Goal: Transaction & Acquisition: Download file/media

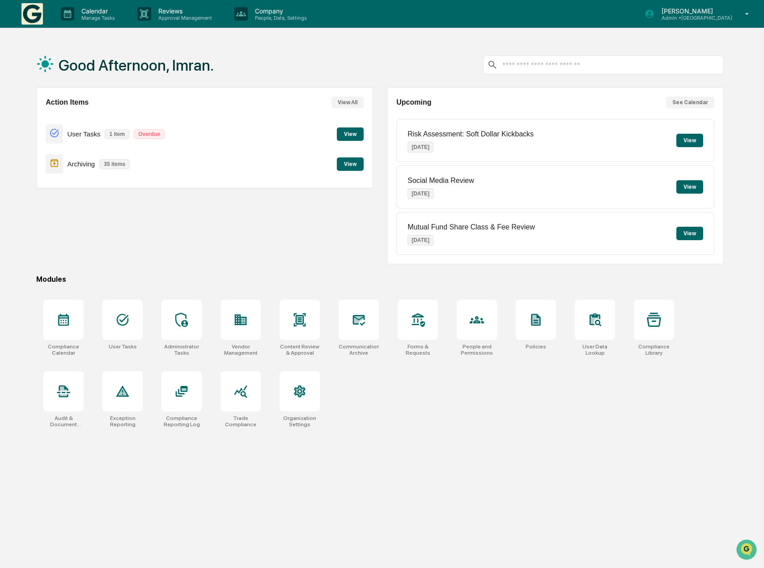
click at [355, 134] on button "View" at bounding box center [350, 134] width 27 height 13
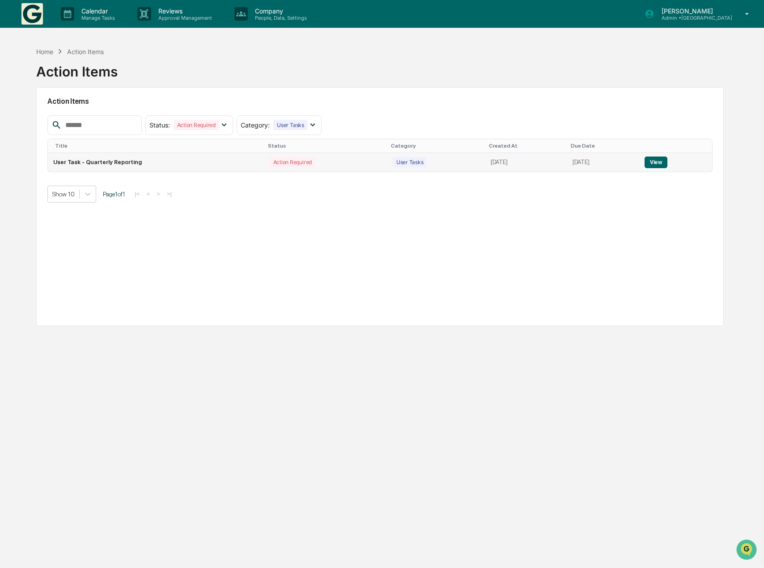
click at [661, 162] on button "View" at bounding box center [656, 163] width 23 height 12
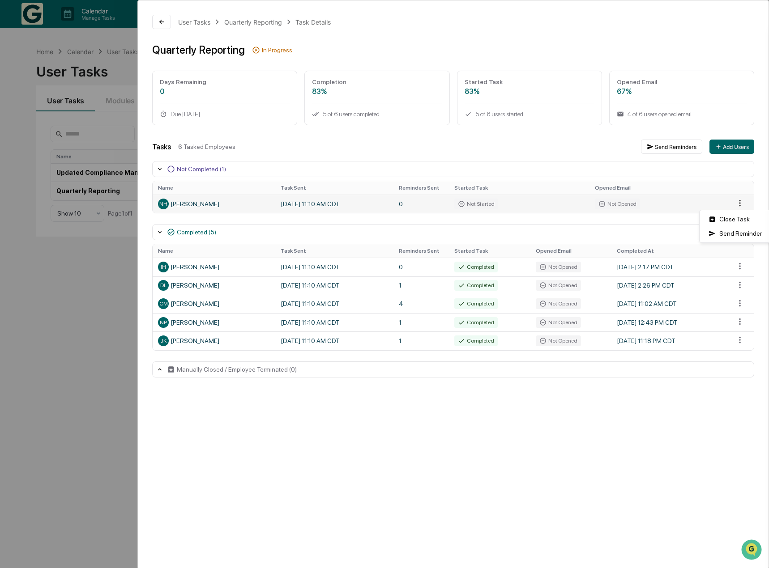
click at [738, 204] on html "Calendar Manage Tasks Reviews Approval Management Company People, Data, Setting…" at bounding box center [384, 284] width 769 height 568
click at [735, 216] on div "Close Task" at bounding box center [735, 219] width 68 height 14
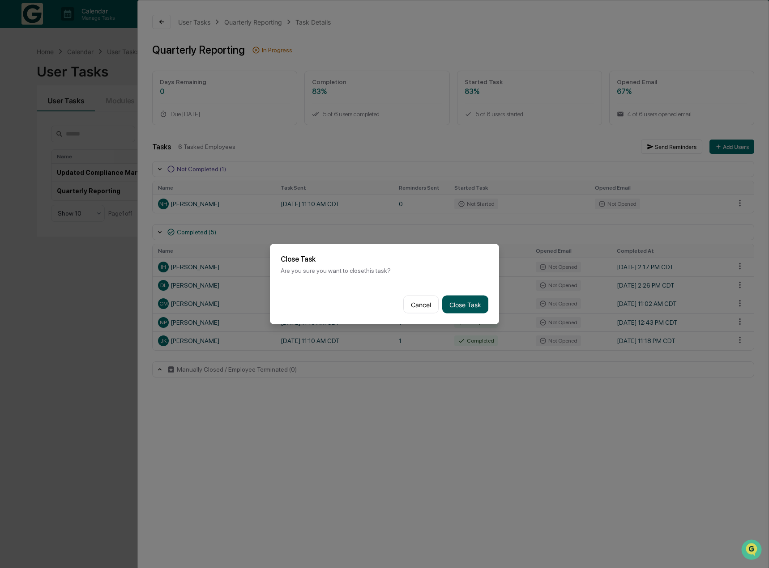
click at [475, 309] on button "Close Task" at bounding box center [465, 305] width 46 height 18
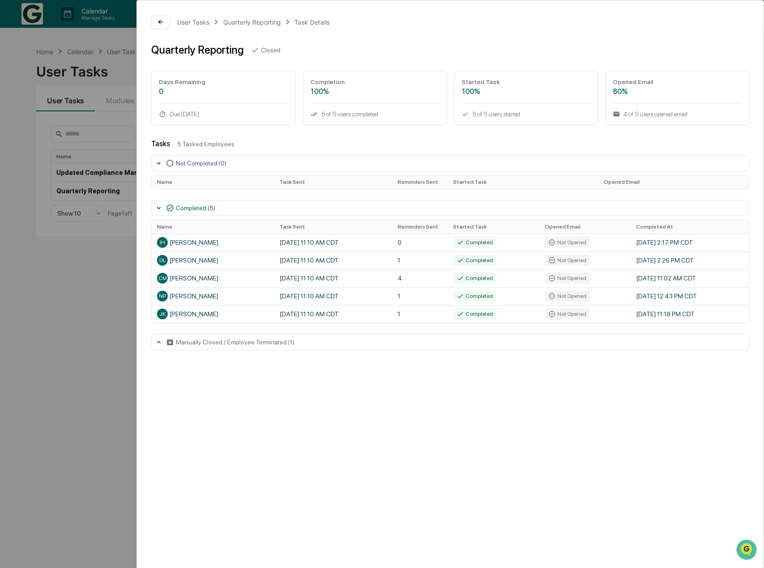
click at [20, 129] on div "User Tasks Quarterly Reporting Task Details Quarterly Reporting Closed Days Rem…" at bounding box center [382, 284] width 764 height 568
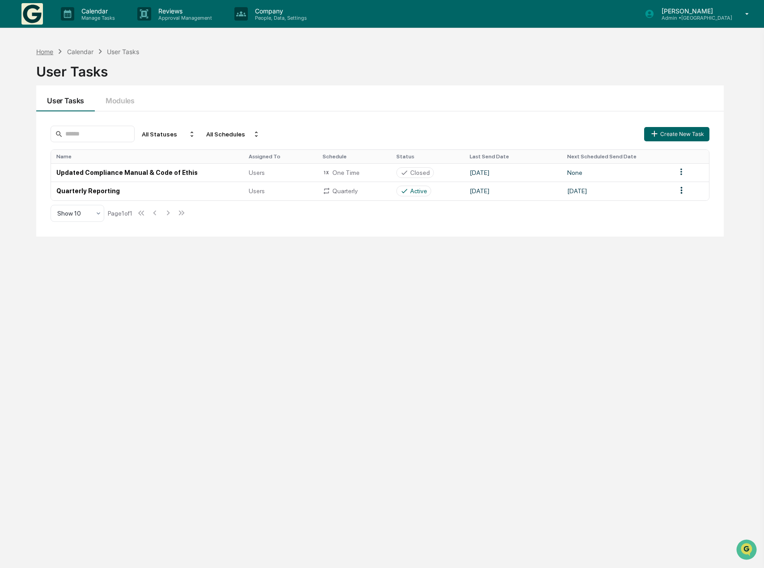
click at [42, 52] on div "Home" at bounding box center [44, 52] width 17 height 8
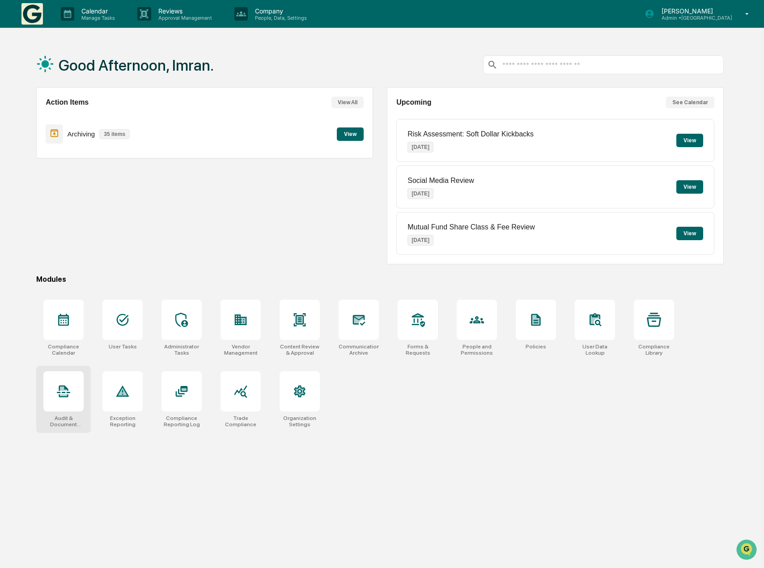
click at [76, 398] on div at bounding box center [63, 391] width 40 height 40
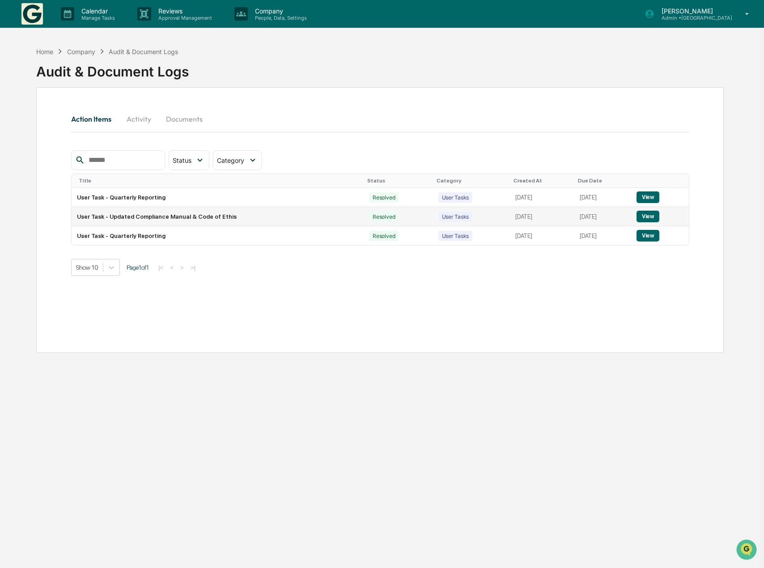
click at [648, 214] on button "View" at bounding box center [648, 217] width 23 height 12
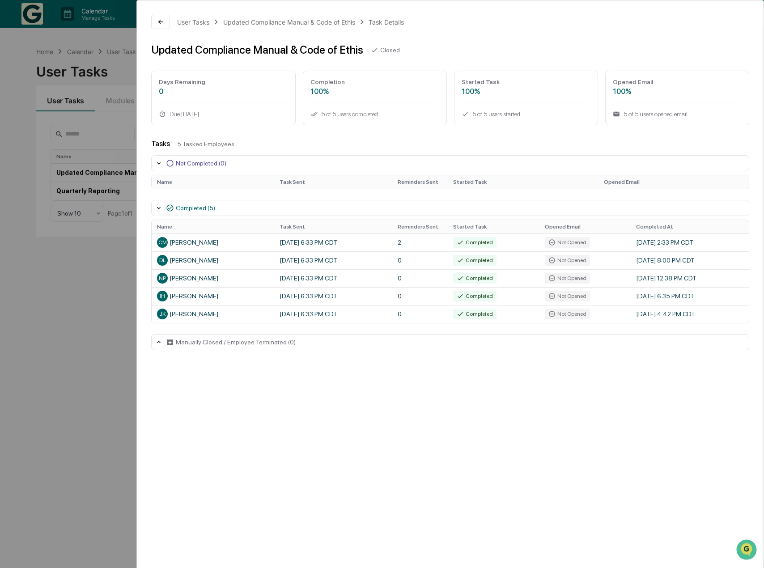
click at [88, 310] on div "User Tasks Updated Compliance Manual & Code of Ethis Task Details Updated Compl…" at bounding box center [382, 284] width 764 height 568
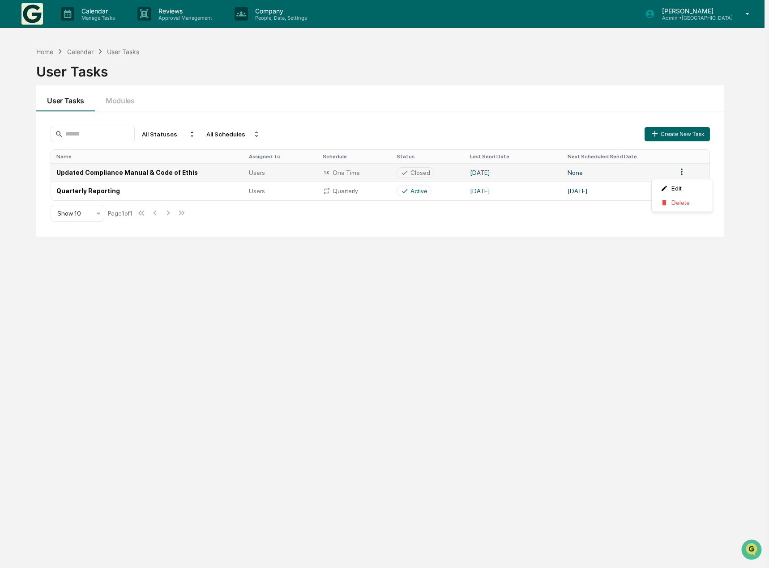
click at [682, 174] on html "Calendar Manage Tasks Reviews Approval Management Company People, Data, Setting…" at bounding box center [384, 284] width 769 height 568
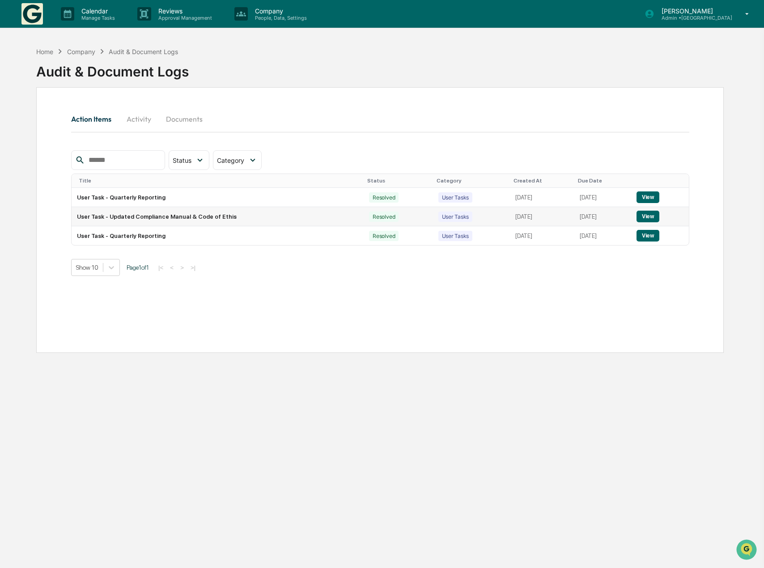
click at [650, 217] on button "View" at bounding box center [648, 217] width 23 height 12
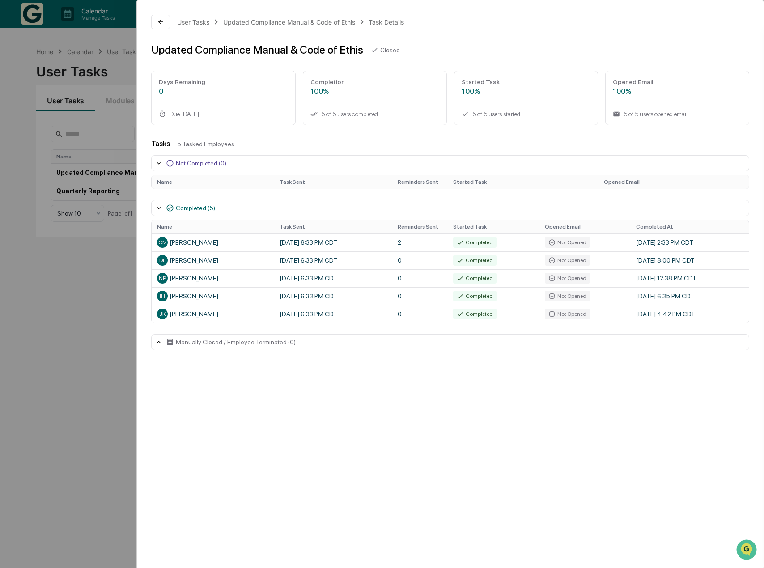
click at [189, 344] on div "Manually Closed / Employee Terminated (0)" at bounding box center [236, 342] width 120 height 7
click at [100, 294] on div "User Tasks Updated Compliance Manual & Code of Ethis Task Details Updated Compl…" at bounding box center [382, 284] width 764 height 568
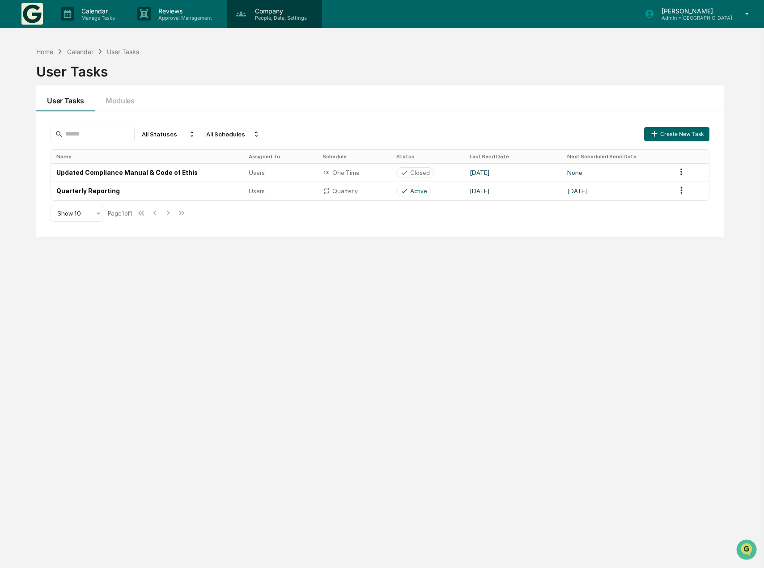
click at [298, 12] on p "Company" at bounding box center [280, 11] width 64 height 8
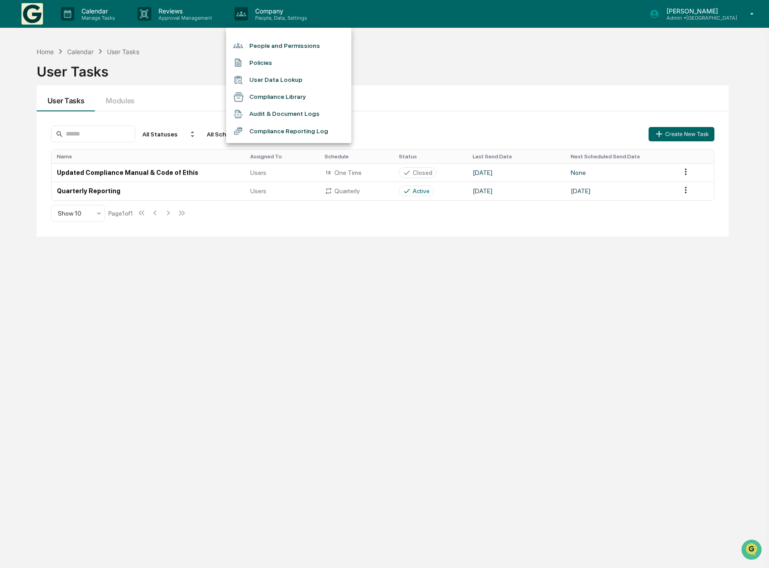
click at [289, 130] on li "Compliance Reporting Log" at bounding box center [288, 131] width 125 height 17
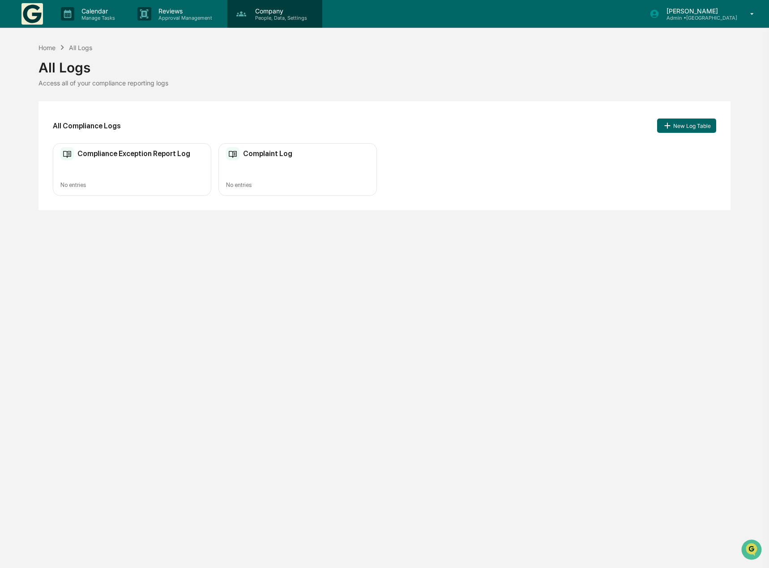
click at [268, 18] on p "People, Data, Settings" at bounding box center [280, 18] width 64 height 6
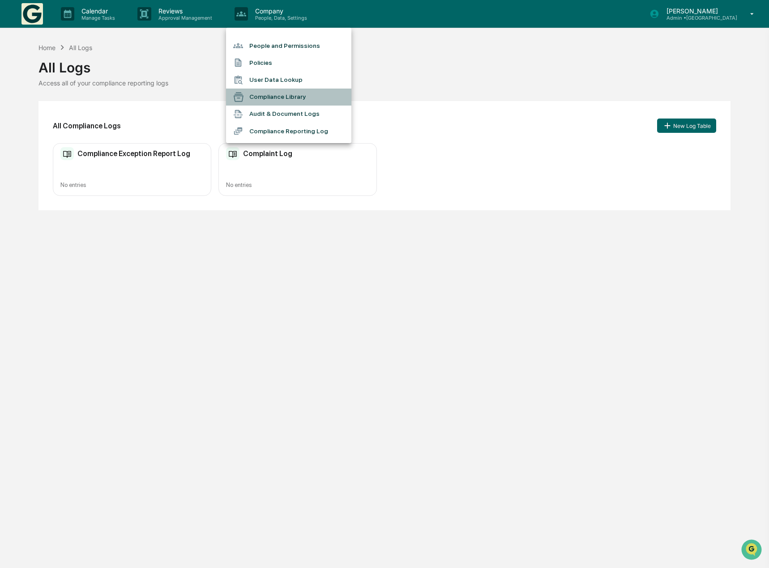
click at [277, 94] on li "Compliance Library" at bounding box center [288, 97] width 125 height 17
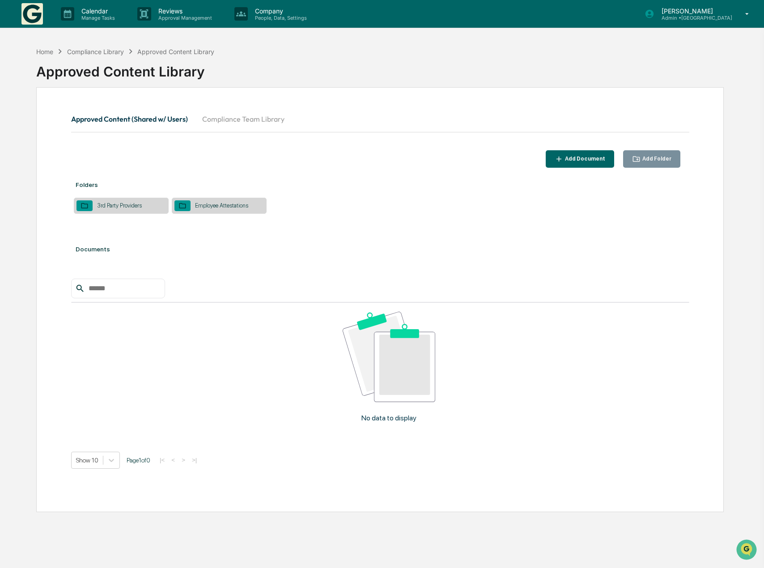
click at [255, 117] on button "Compliance Team Library" at bounding box center [243, 118] width 97 height 21
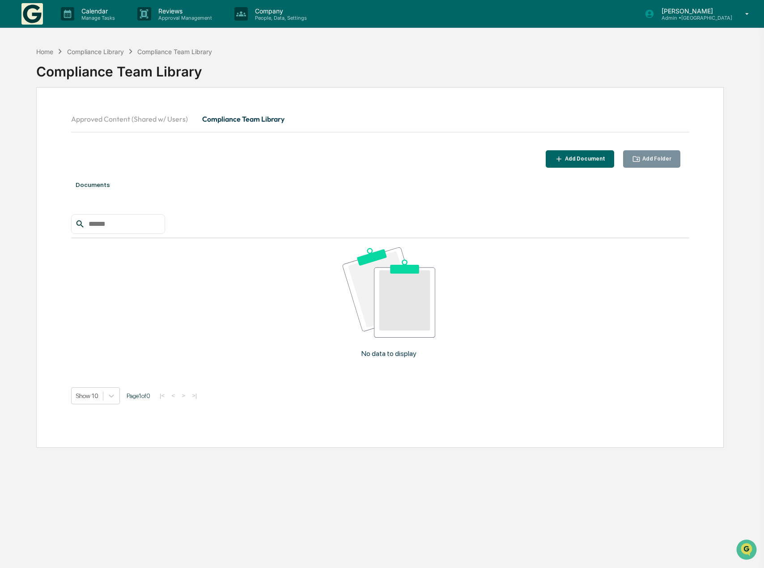
click at [159, 116] on button "Approved Content (Shared w/ Users)" at bounding box center [133, 118] width 124 height 21
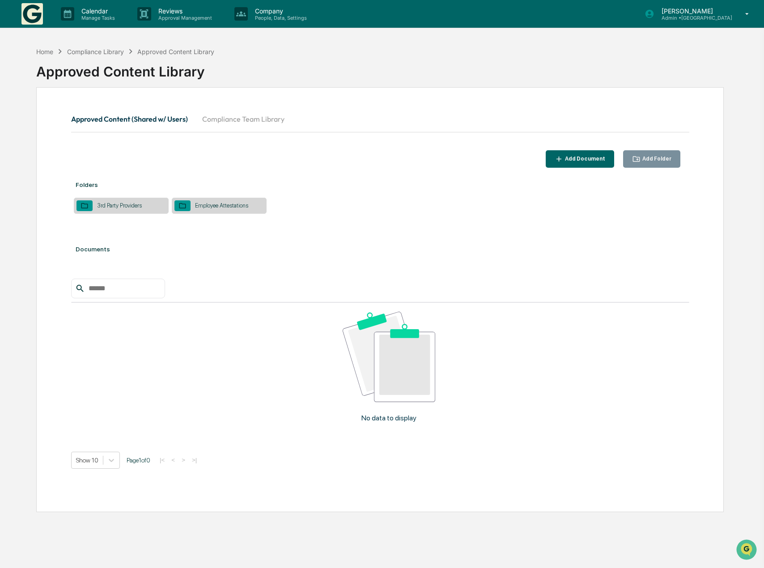
click at [210, 206] on div "Employee Attestations" at bounding box center [222, 205] width 62 height 7
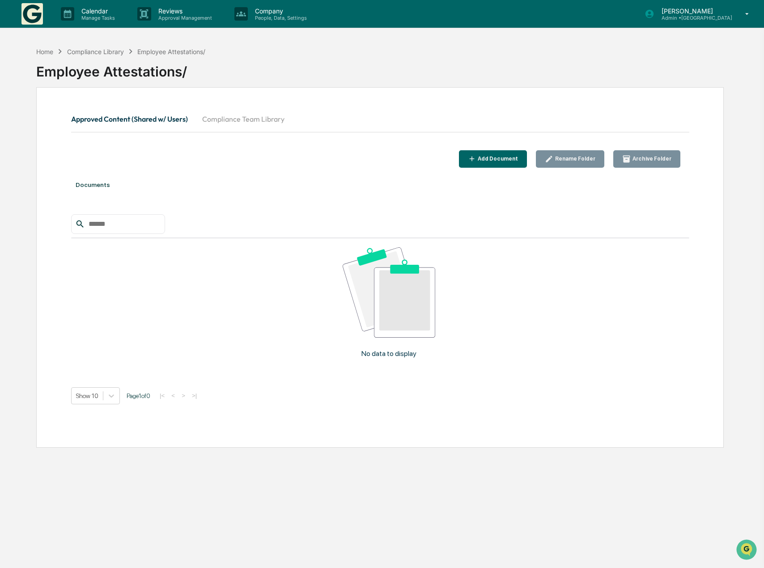
click at [150, 122] on button "Approved Content (Shared w/ Users)" at bounding box center [133, 118] width 124 height 21
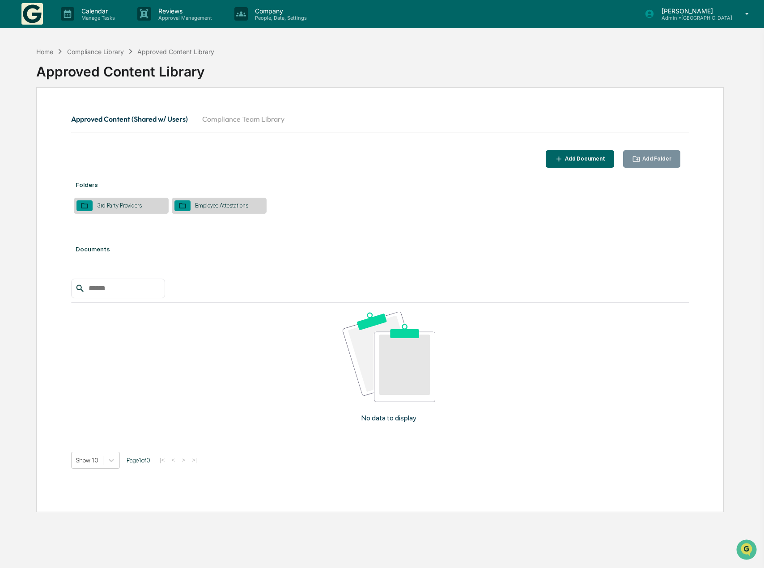
click at [122, 203] on div "3rd Party Providers" at bounding box center [120, 205] width 54 height 7
click at [93, 55] on div "Home Compliance Library Approved Content Library" at bounding box center [125, 52] width 178 height 10
click at [94, 51] on div "Compliance Library" at bounding box center [95, 52] width 57 height 8
click at [51, 51] on div "Home" at bounding box center [44, 52] width 17 height 8
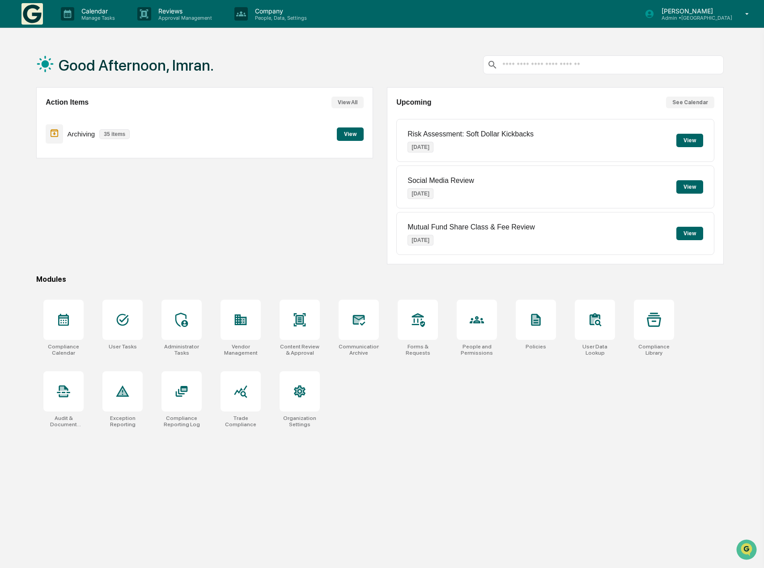
click at [677, 102] on button "See Calendar" at bounding box center [690, 103] width 48 height 12
click at [260, 19] on p "People, Data, Settings" at bounding box center [280, 18] width 64 height 6
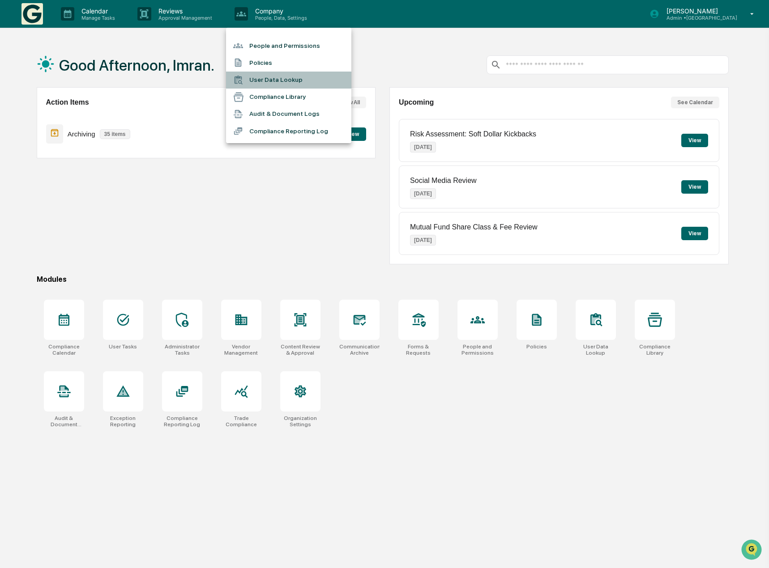
click at [264, 80] on li "User Data Lookup" at bounding box center [288, 80] width 125 height 17
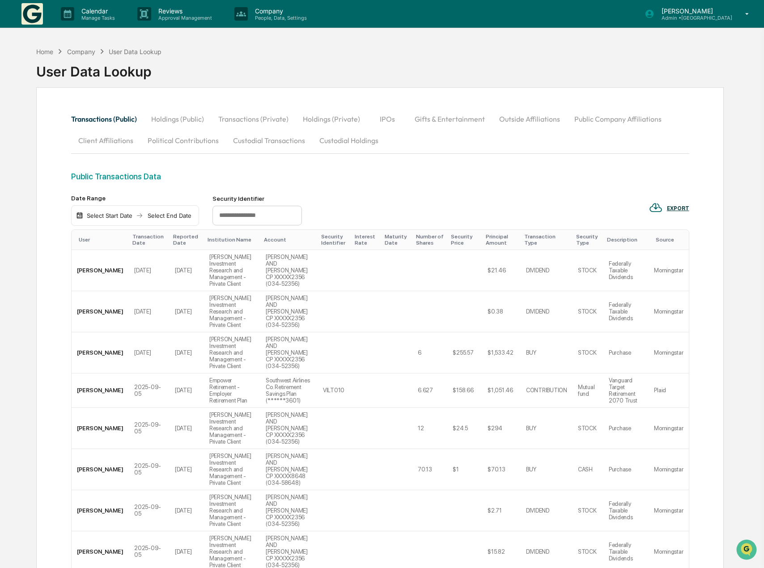
click at [185, 142] on button "Political Contributions" at bounding box center [182, 140] width 85 height 21
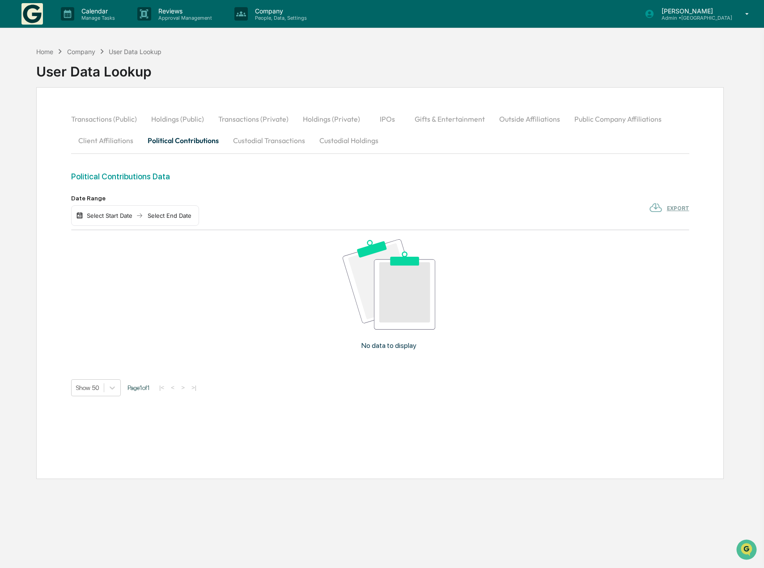
click at [118, 145] on button "Client Affiliations" at bounding box center [105, 140] width 69 height 21
click at [110, 120] on button "Transactions (Public)" at bounding box center [107, 118] width 73 height 21
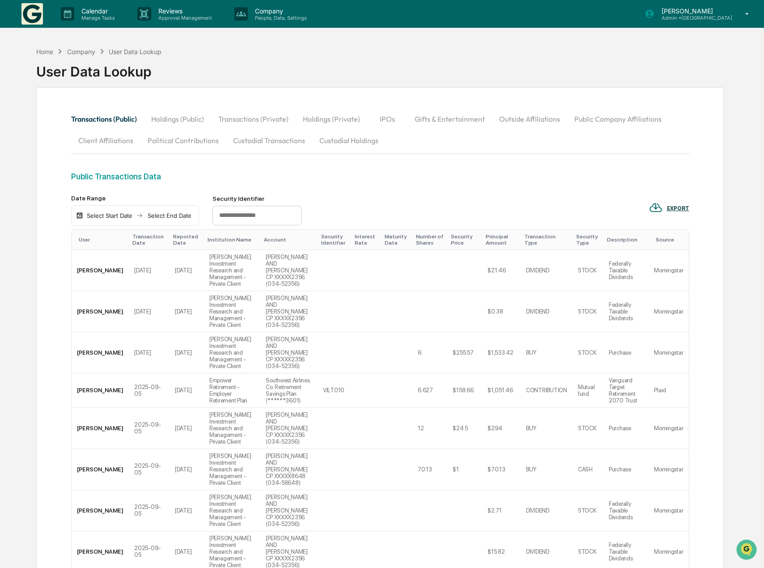
click at [152, 122] on button "Holdings (Public)" at bounding box center [177, 118] width 67 height 21
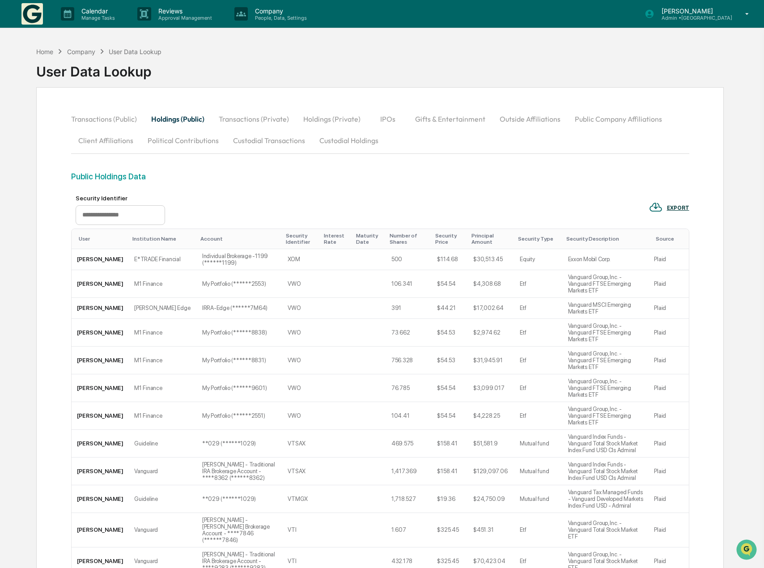
click at [239, 120] on button "Transactions (Private)" at bounding box center [254, 118] width 85 height 21
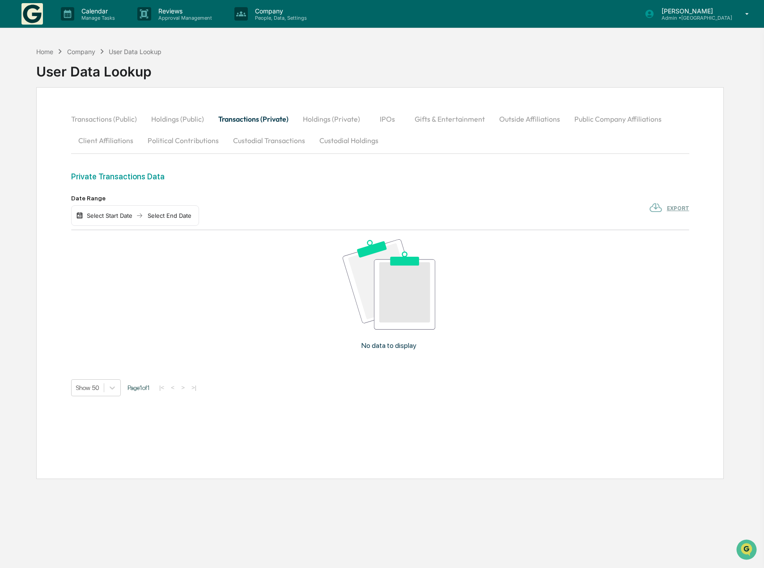
click at [323, 119] on button "Holdings (Private)" at bounding box center [332, 118] width 72 height 21
click at [383, 119] on button "IPOs" at bounding box center [388, 118] width 40 height 21
click at [445, 119] on button "Gifts & Entertainment" at bounding box center [450, 118] width 85 height 21
click at [541, 119] on button "Outside Affiliations" at bounding box center [530, 118] width 75 height 21
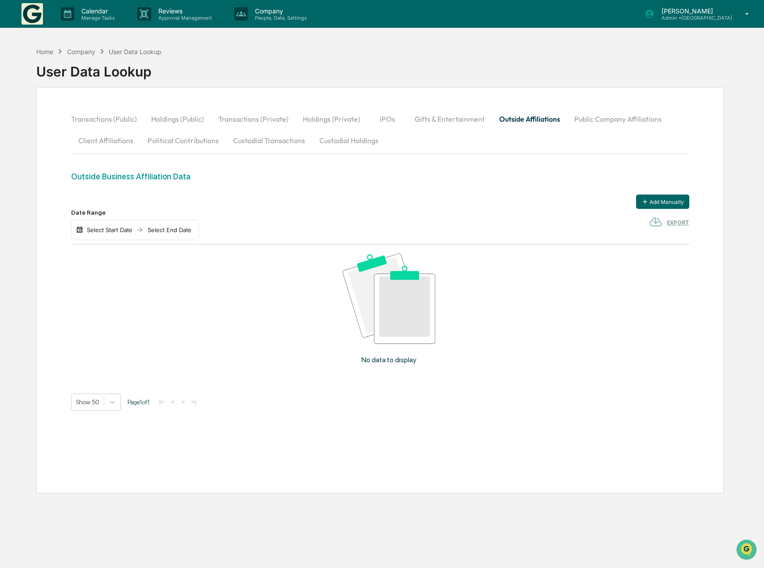
click at [625, 119] on button "Public Company Affiliations" at bounding box center [618, 118] width 102 height 21
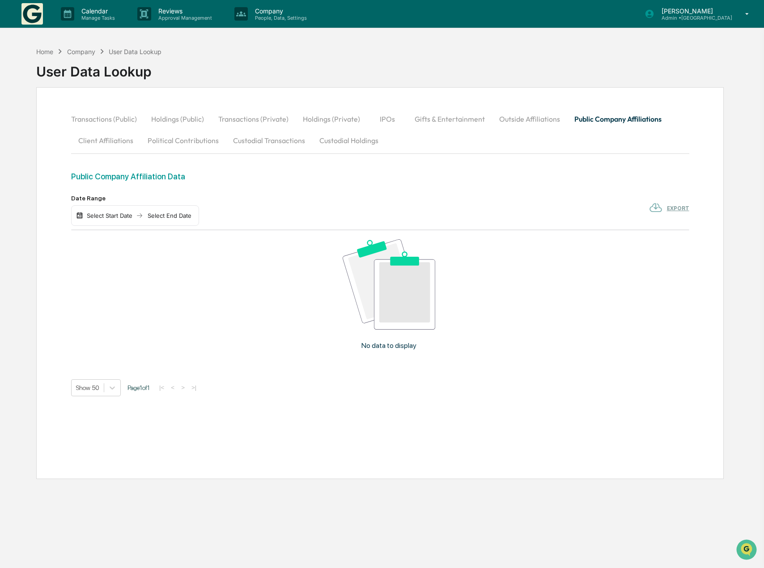
click at [357, 140] on button "Custodial Holdings" at bounding box center [348, 140] width 73 height 21
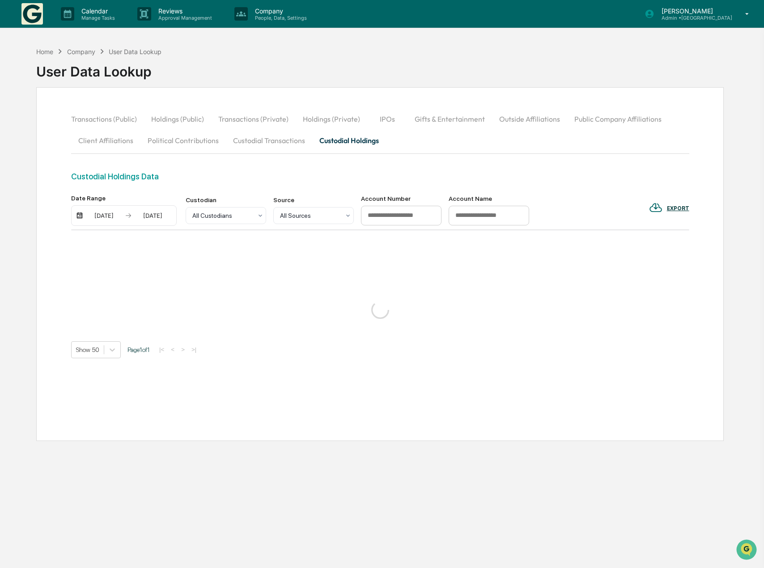
click at [273, 141] on button "Custodial Transactions" at bounding box center [269, 140] width 86 height 21
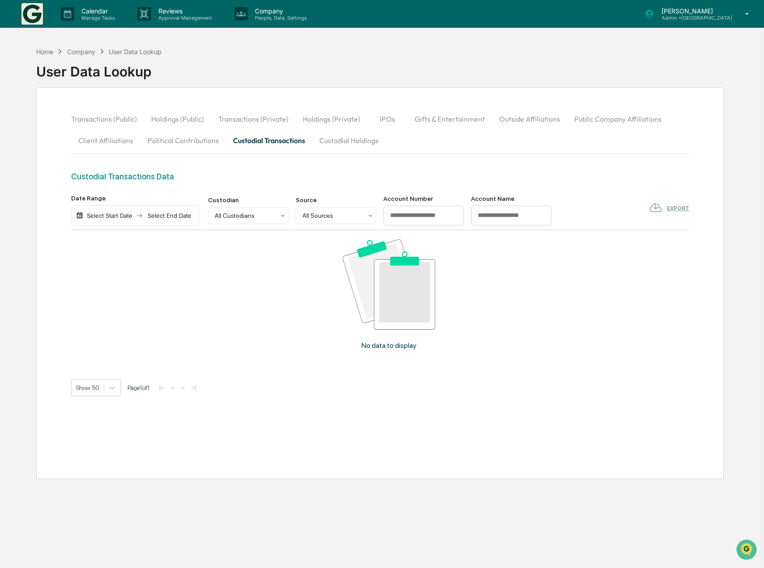
click at [191, 139] on button "Political Contributions" at bounding box center [182, 140] width 85 height 21
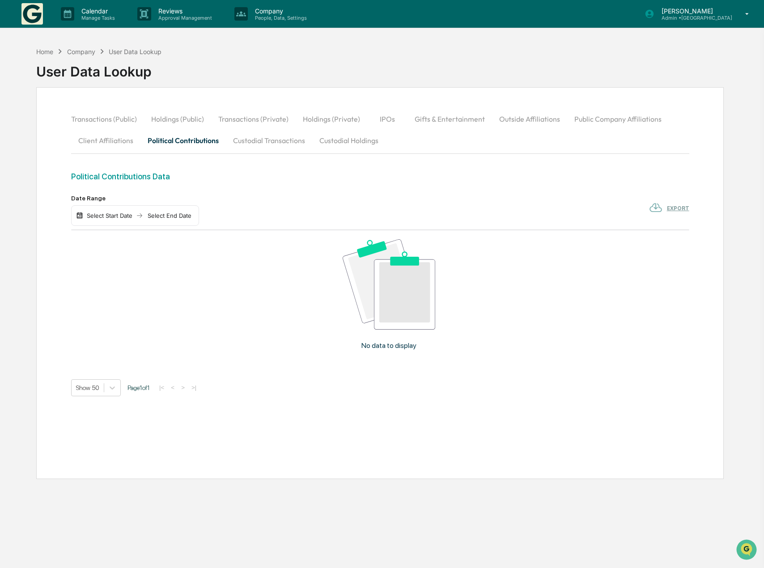
click at [96, 136] on button "Client Affiliations" at bounding box center [105, 140] width 69 height 21
click at [118, 119] on button "Transactions (Public)" at bounding box center [107, 118] width 73 height 21
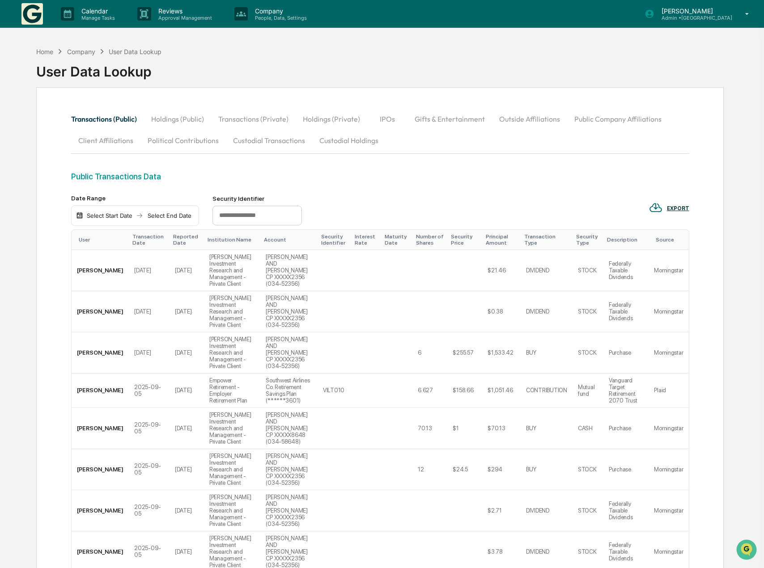
click at [194, 117] on button "Holdings (Public)" at bounding box center [177, 118] width 67 height 21
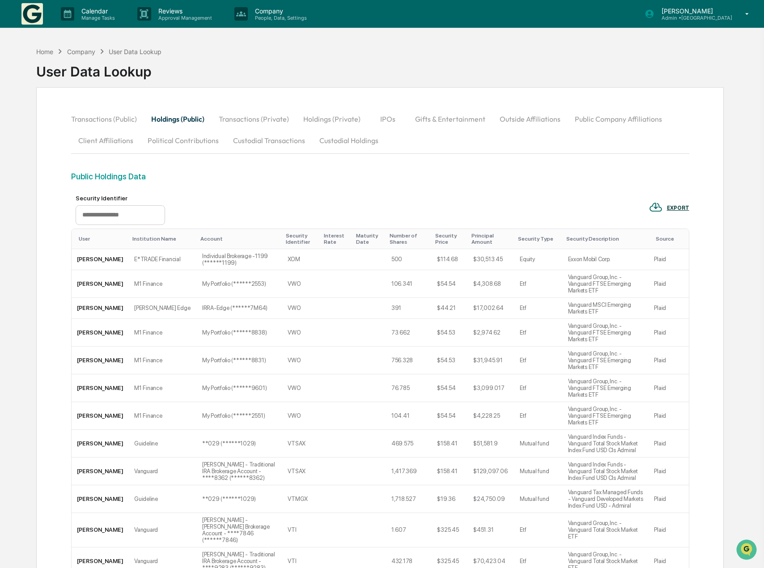
click at [236, 118] on button "Transactions (Private)" at bounding box center [254, 118] width 85 height 21
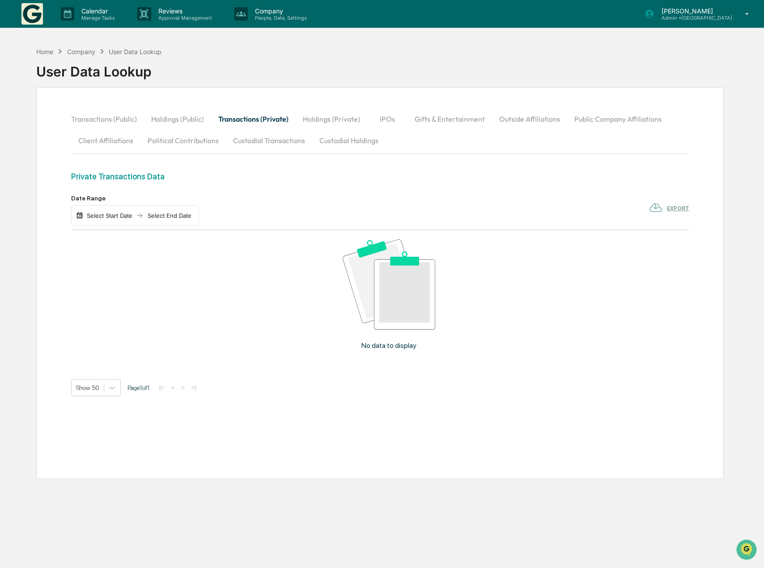
click at [327, 123] on button "Holdings (Private)" at bounding box center [332, 118] width 72 height 21
click at [383, 123] on button "IPOs" at bounding box center [388, 118] width 40 height 21
click at [425, 121] on button "Gifts & Entertainment" at bounding box center [450, 118] width 85 height 21
click at [507, 123] on button "Outside Affiliations" at bounding box center [530, 118] width 75 height 21
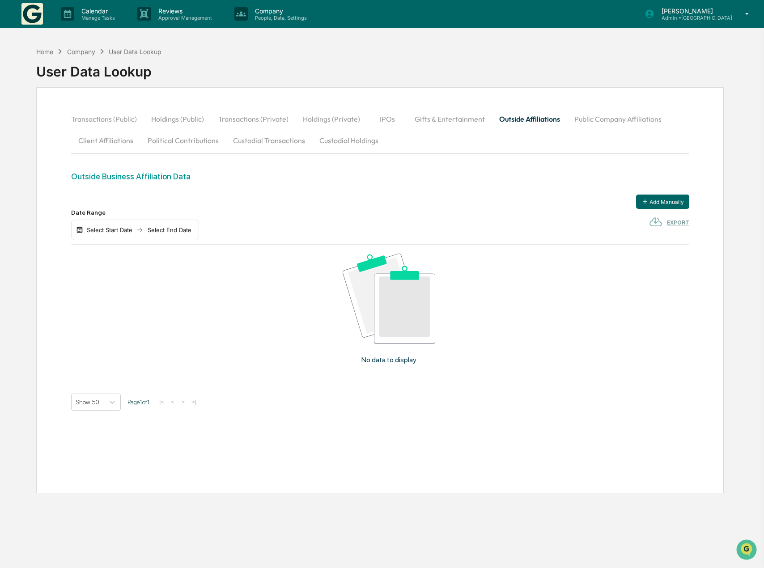
click at [604, 120] on button "Public Company Affiliations" at bounding box center [618, 118] width 102 height 21
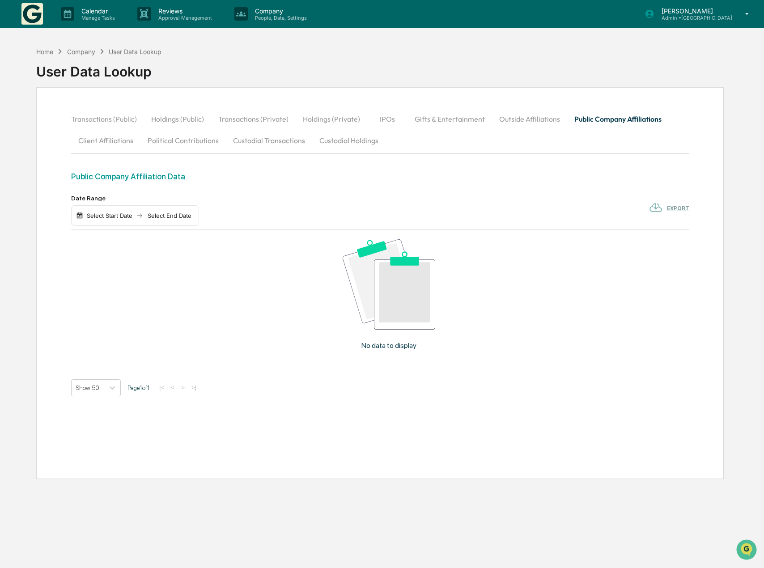
click at [117, 121] on button "Transactions (Public)" at bounding box center [107, 118] width 73 height 21
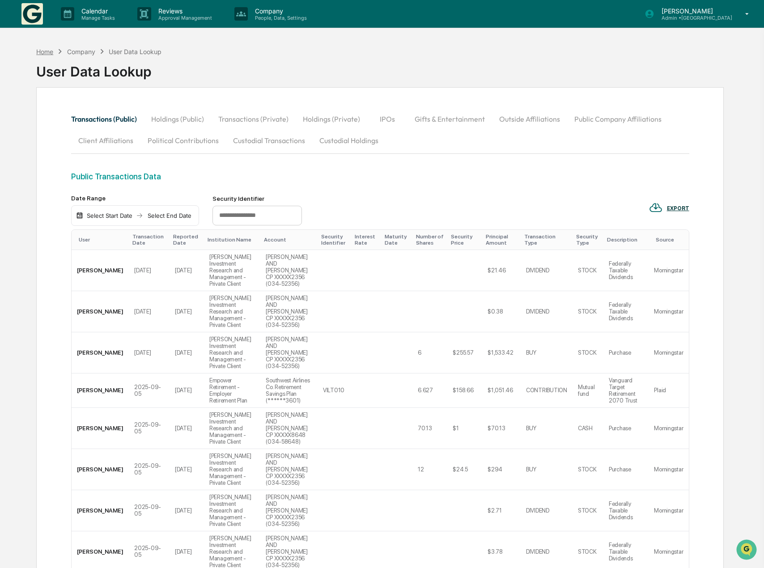
click at [51, 50] on div "Home" at bounding box center [44, 52] width 17 height 8
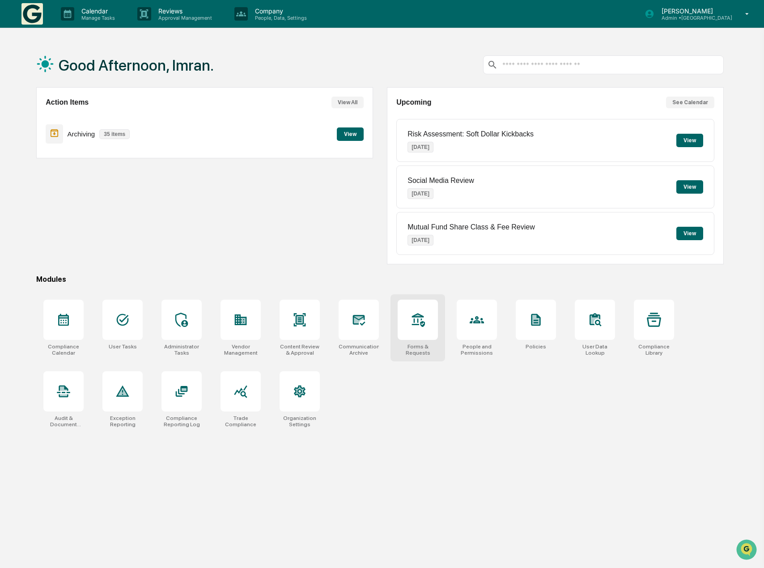
click at [417, 324] on icon at bounding box center [418, 320] width 13 height 14
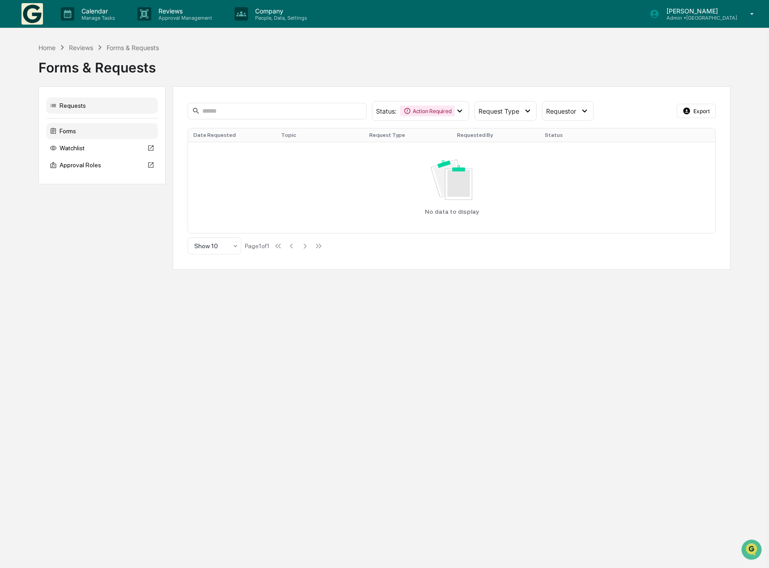
click at [70, 130] on div "Forms" at bounding box center [102, 131] width 112 height 16
click at [48, 48] on div "Home" at bounding box center [46, 48] width 17 height 8
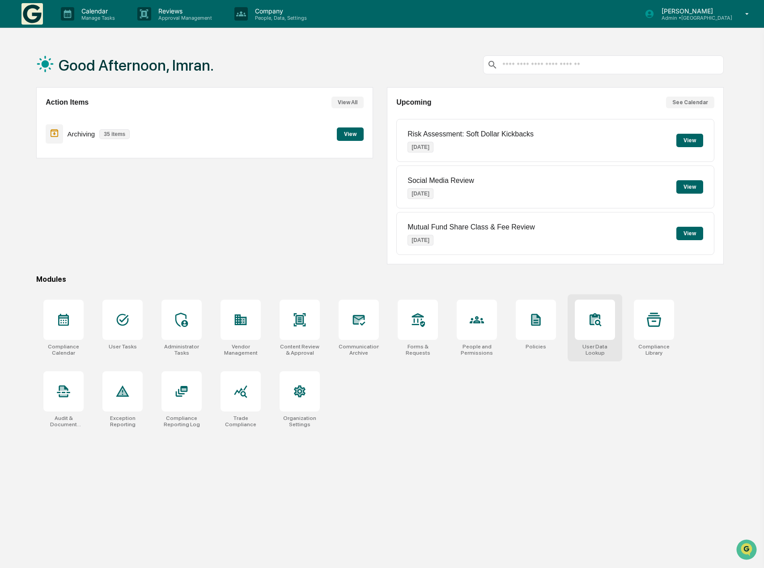
click at [591, 323] on icon at bounding box center [595, 319] width 11 height 12
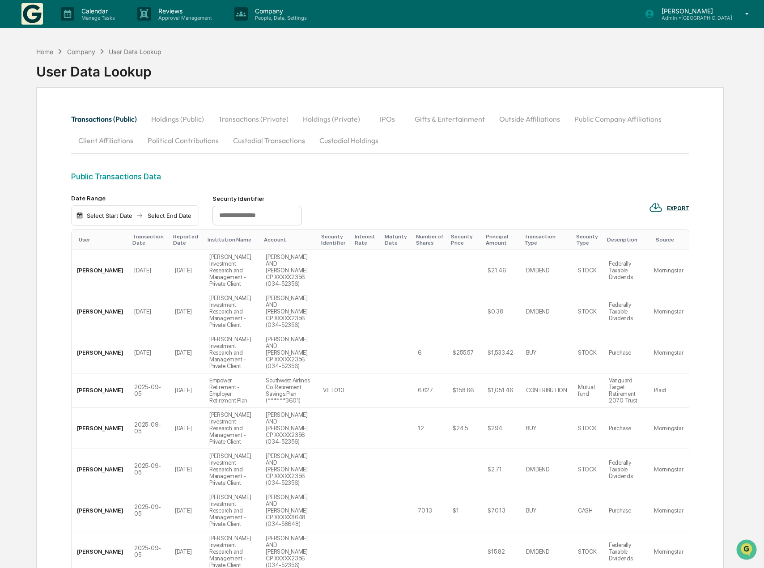
click at [717, 10] on p "[PERSON_NAME]" at bounding box center [694, 11] width 78 height 8
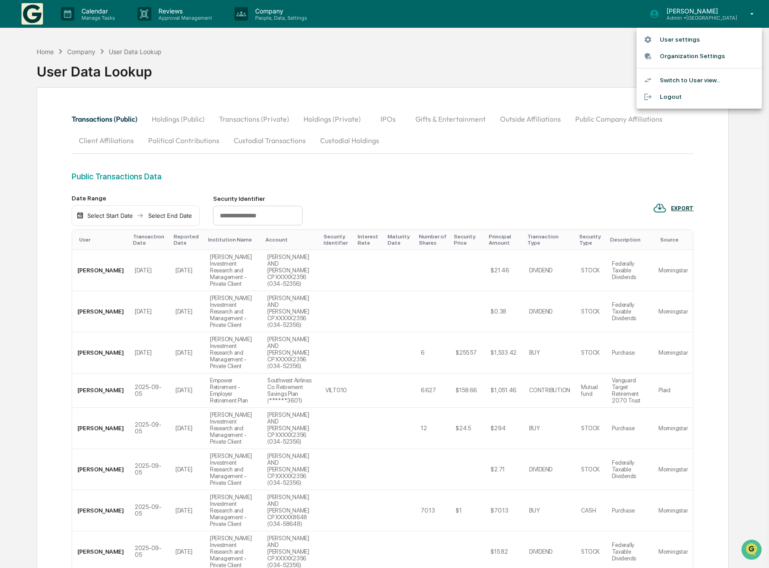
click at [308, 63] on div at bounding box center [384, 284] width 769 height 568
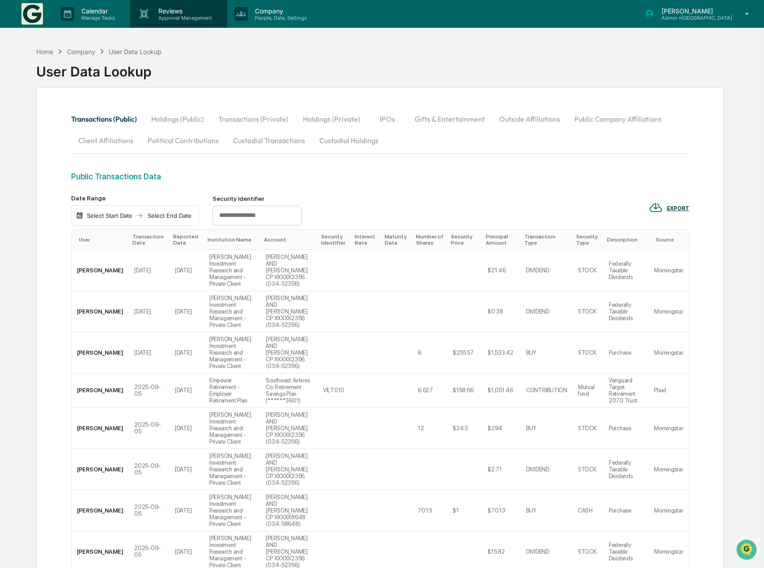
click at [199, 16] on p "Approval Management" at bounding box center [183, 18] width 65 height 6
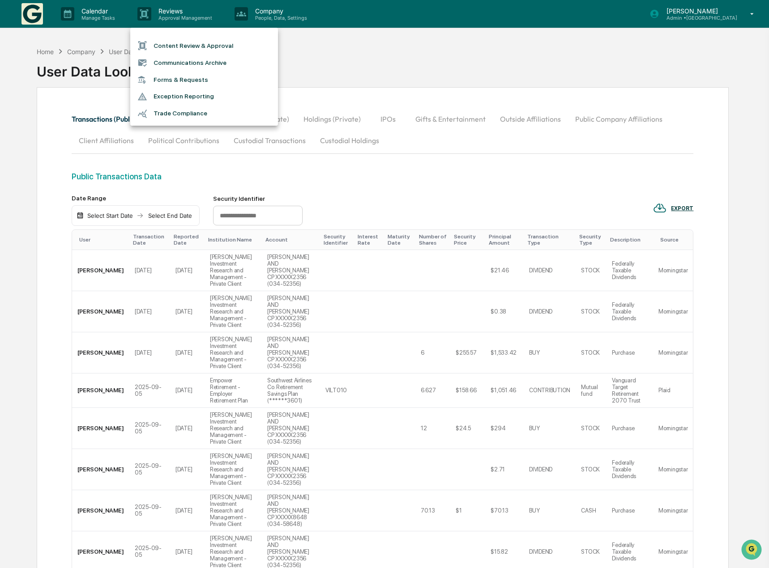
click at [266, 21] on div at bounding box center [384, 284] width 769 height 568
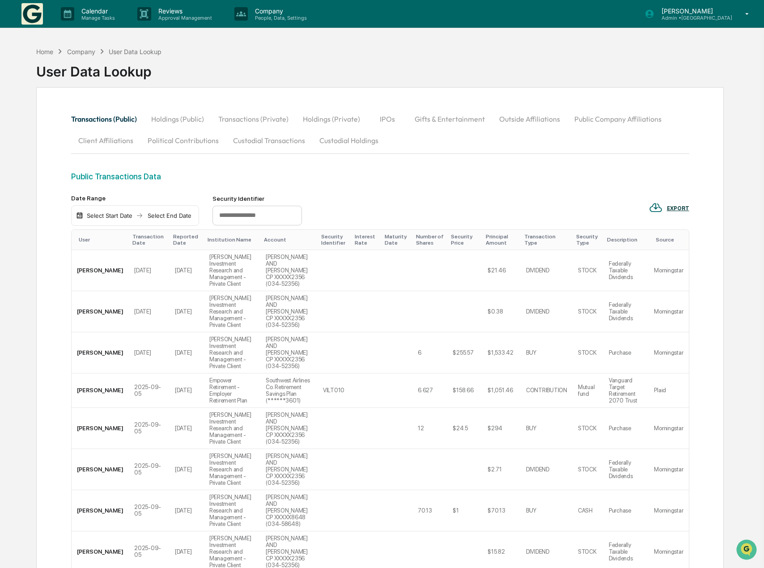
click at [266, 21] on p "People, Data, Settings" at bounding box center [280, 18] width 64 height 6
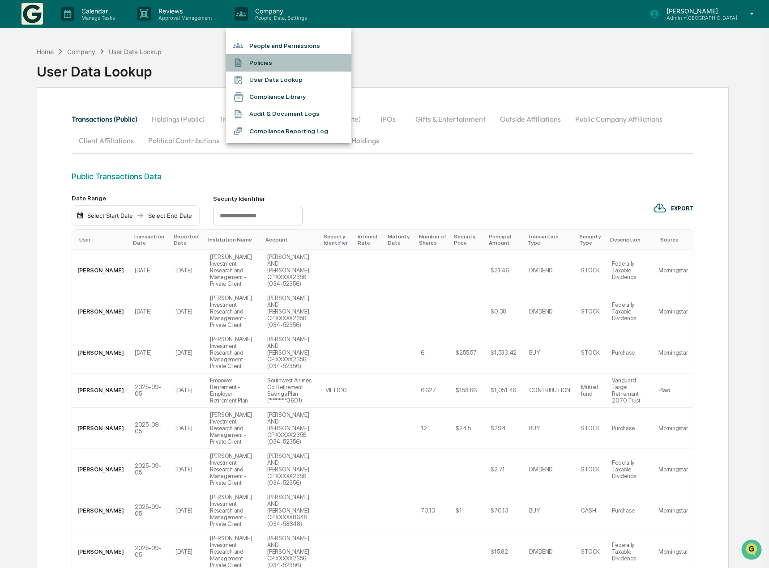
click at [264, 62] on li "Policies" at bounding box center [288, 62] width 125 height 17
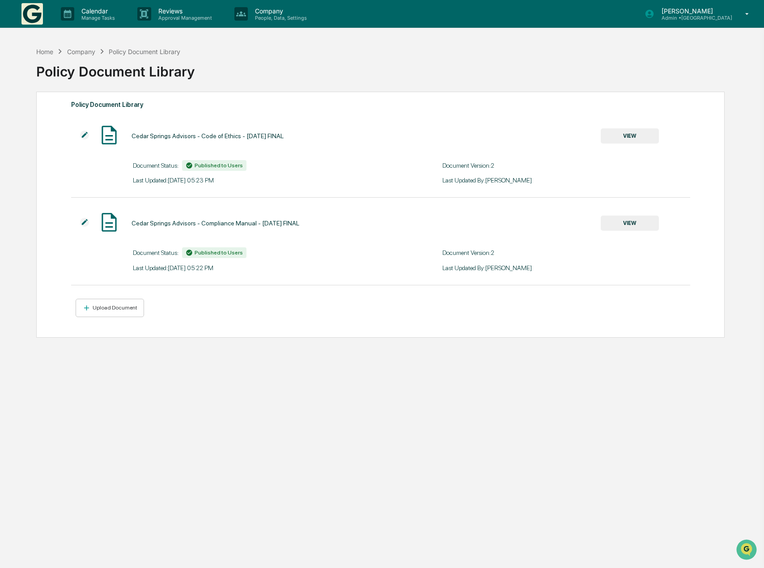
click at [615, 227] on button "VIEW" at bounding box center [630, 223] width 58 height 15
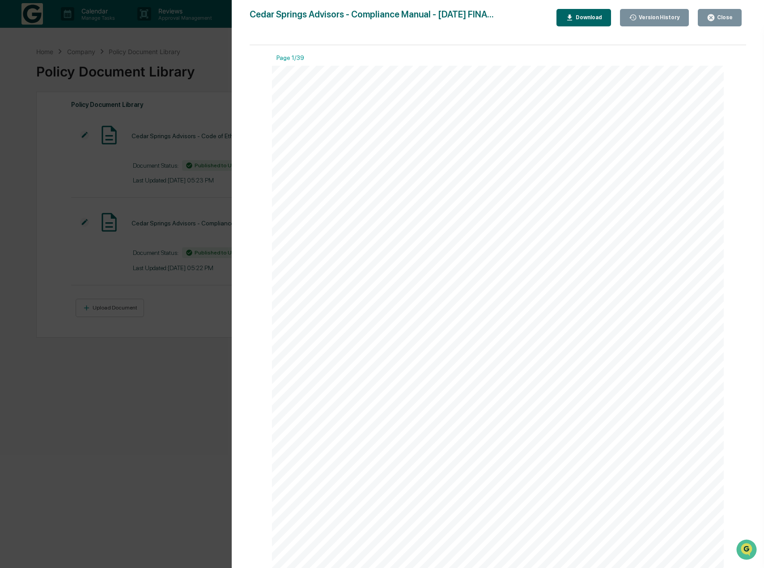
click at [188, 127] on div "Version History 06/11/2025, 10:22 PM Imran Hussain 01/21/2025, 12:45 PM Imran H…" at bounding box center [382, 284] width 764 height 568
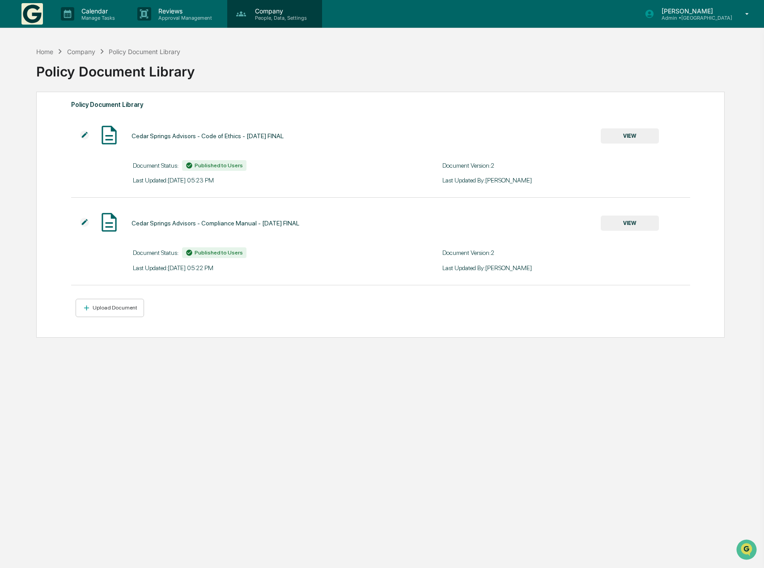
click at [285, 12] on p "Company" at bounding box center [280, 11] width 64 height 8
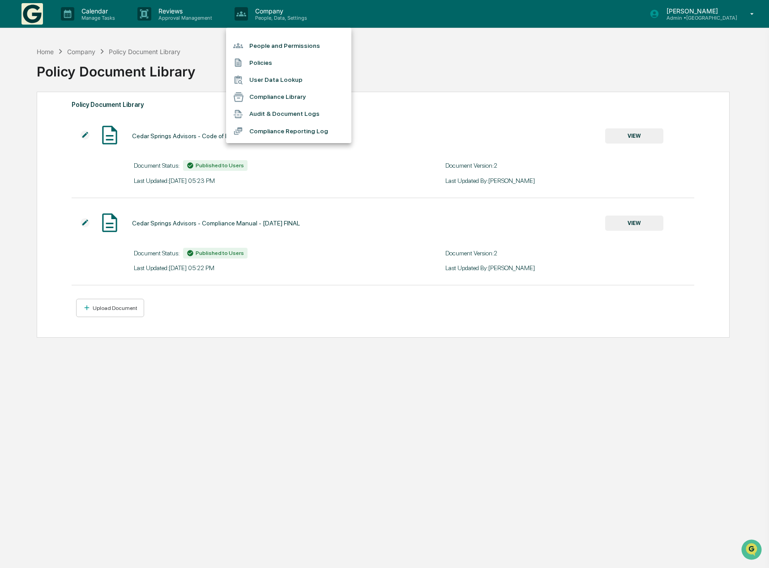
click at [438, 77] on div at bounding box center [384, 284] width 769 height 568
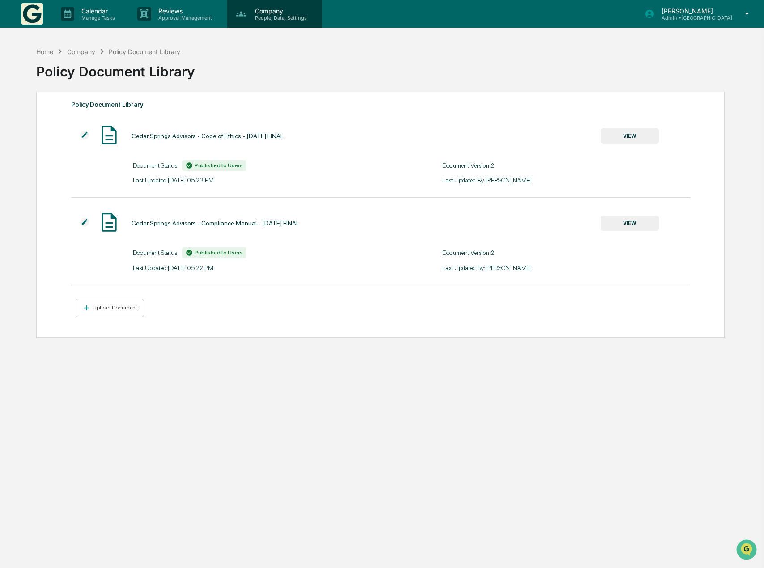
click at [289, 22] on div "Company People, Data, Settings" at bounding box center [274, 14] width 95 height 28
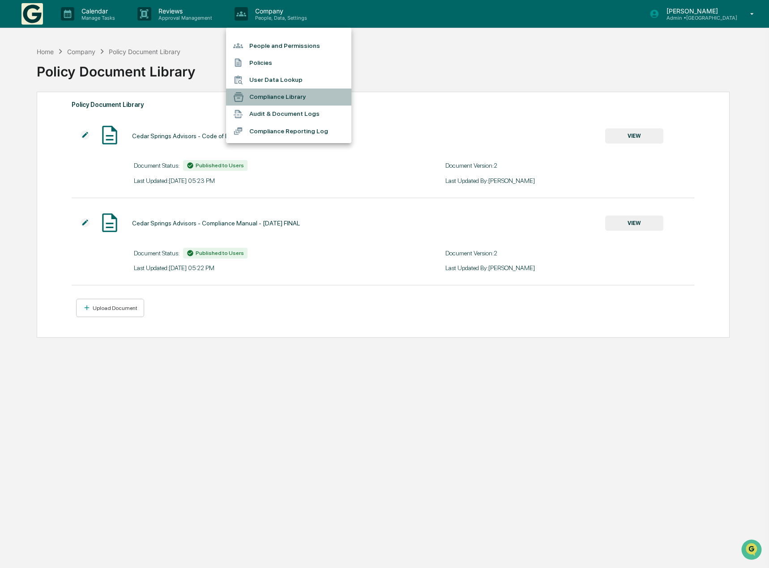
click at [272, 98] on li "Compliance Library" at bounding box center [288, 97] width 125 height 17
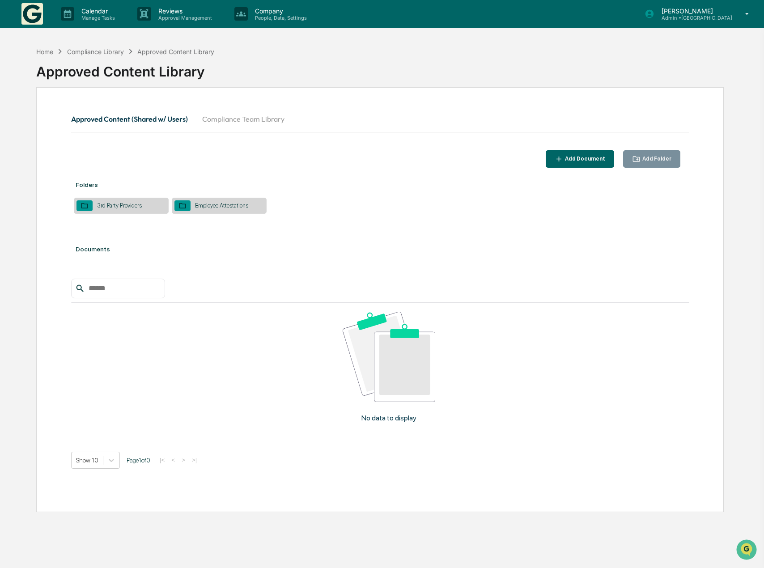
click at [247, 119] on button "Compliance Team Library" at bounding box center [243, 118] width 97 height 21
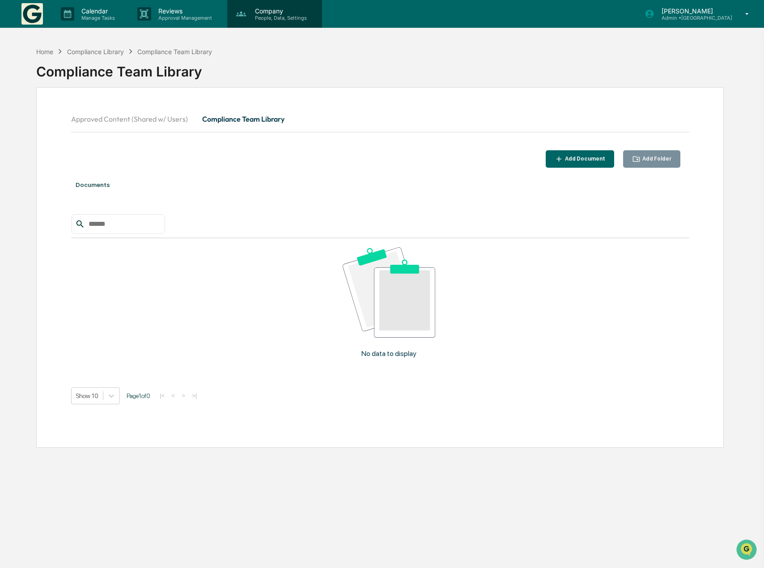
click at [268, 10] on p "Company" at bounding box center [280, 11] width 64 height 8
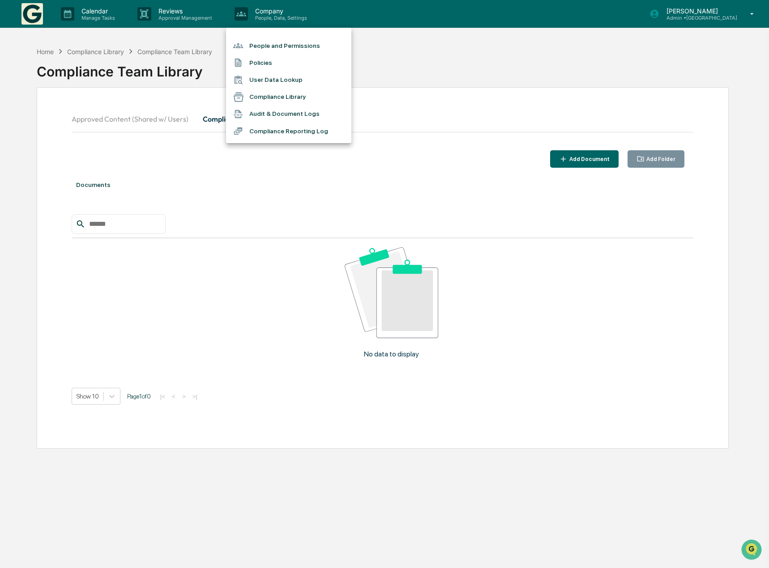
click at [278, 116] on li "Audit & Document Logs" at bounding box center [288, 114] width 125 height 17
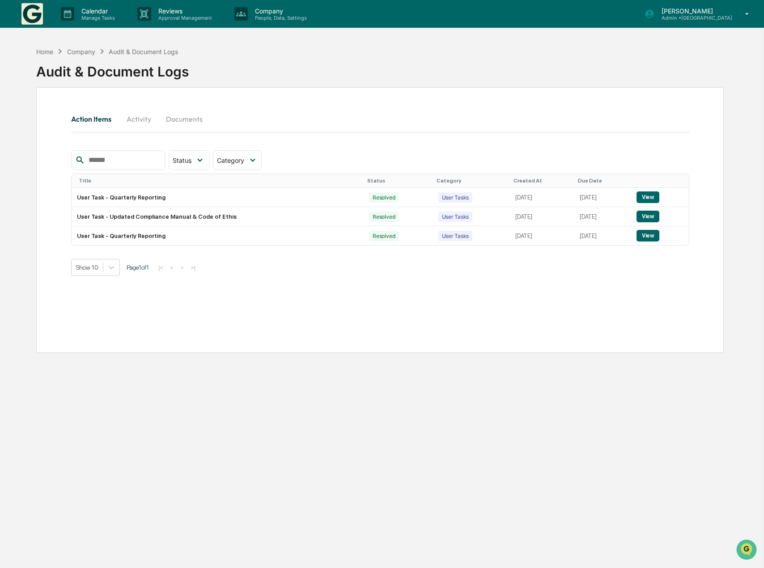
click at [186, 124] on button "Documents" at bounding box center [184, 118] width 51 height 21
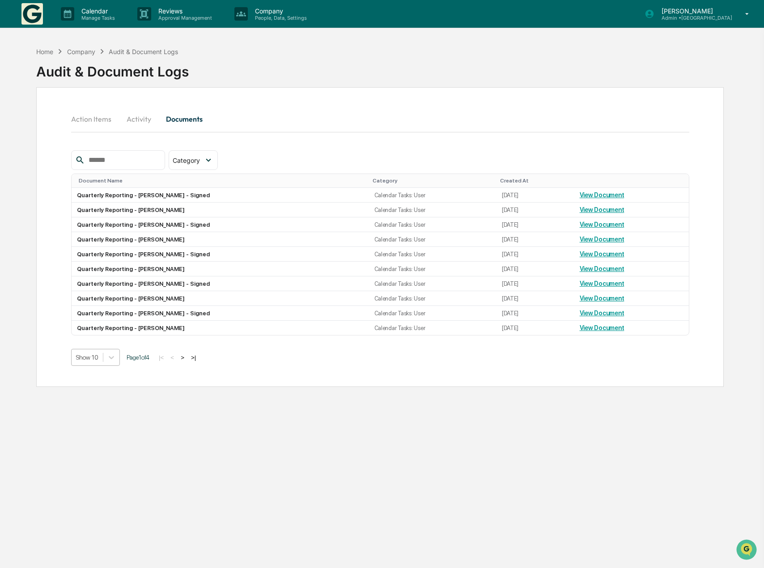
click at [98, 360] on div at bounding box center [87, 357] width 22 height 9
click at [97, 432] on div "Show 100" at bounding box center [95, 436] width 49 height 14
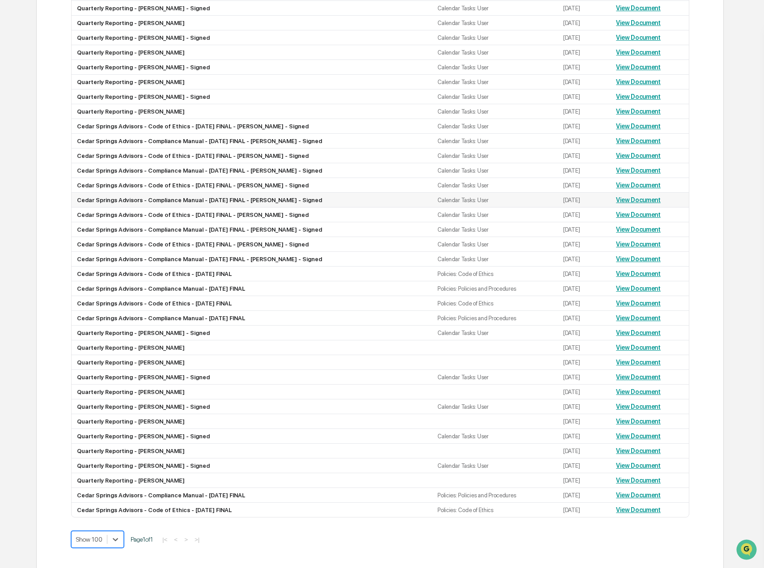
scroll to position [217, 0]
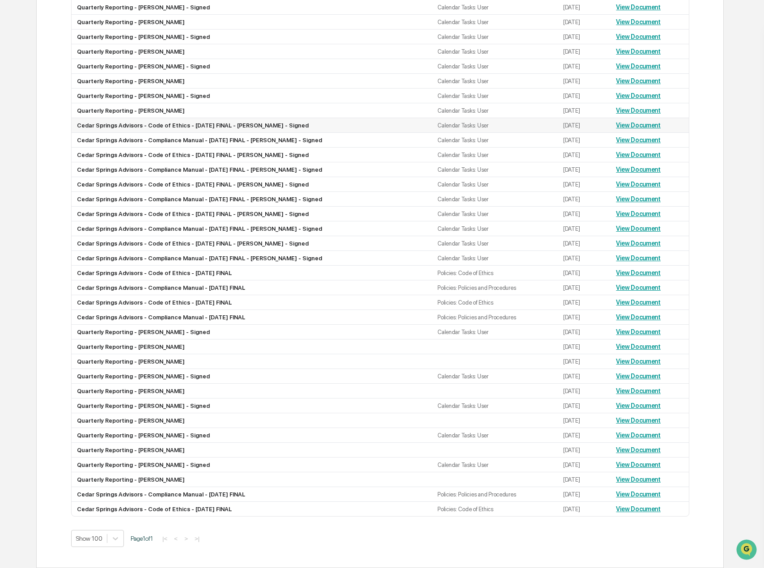
click at [624, 126] on link "View Document" at bounding box center [638, 125] width 45 height 7
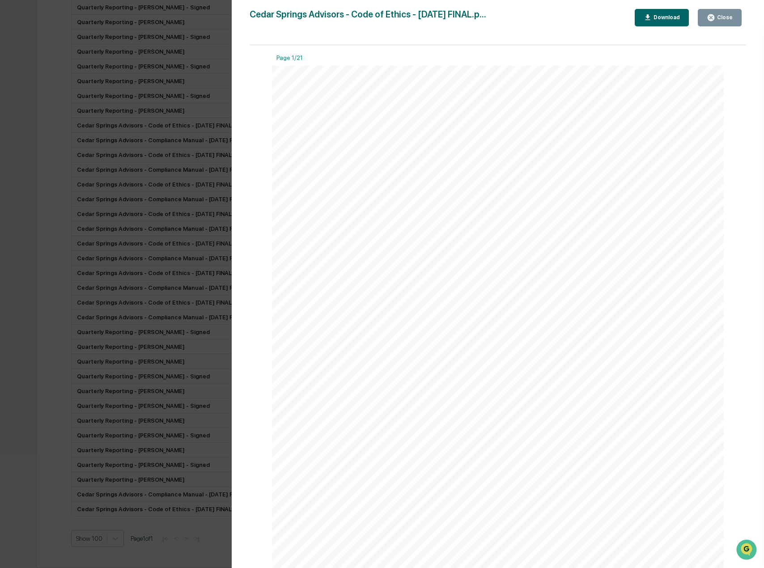
click at [677, 19] on div "Download" at bounding box center [666, 17] width 28 height 6
click at [213, 101] on div "Version History 06/16/2025, 07:33 PM Colin McGrady Cedar Springs Advisors - Cod…" at bounding box center [382, 284] width 764 height 568
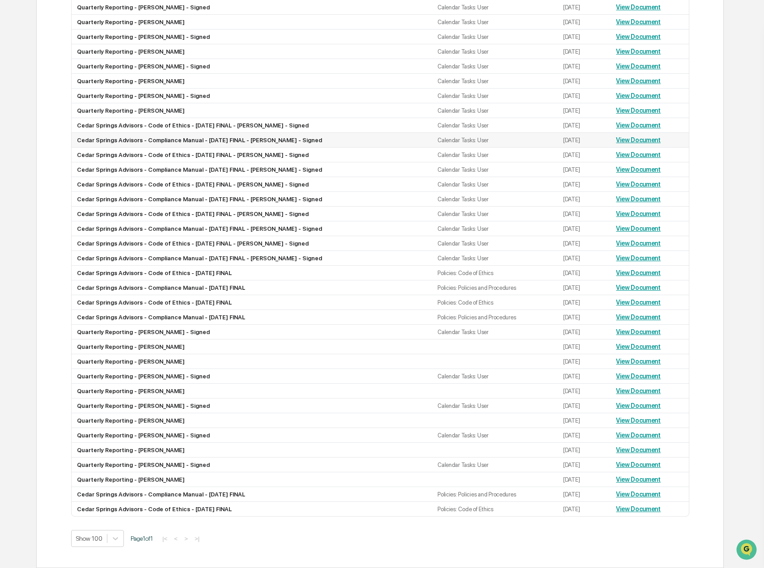
click at [638, 139] on link "View Document" at bounding box center [638, 139] width 45 height 7
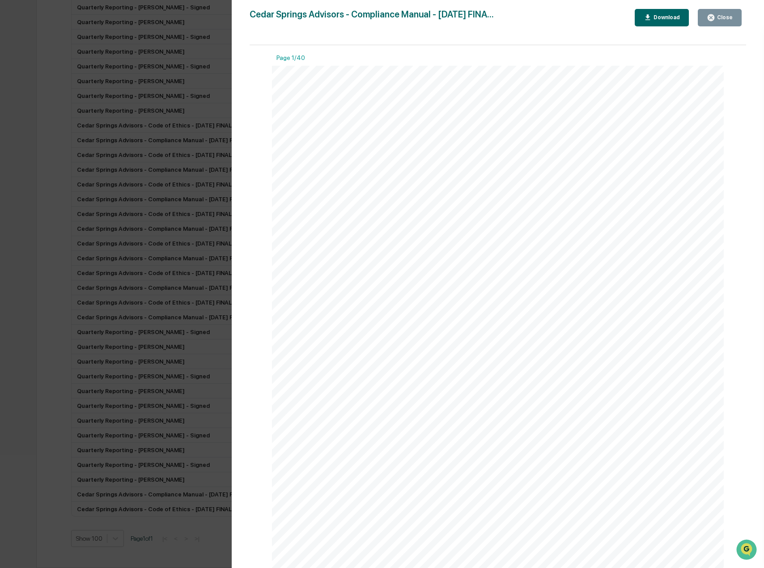
click at [670, 21] on div "Download" at bounding box center [662, 17] width 37 height 9
click at [730, 15] on div "Close" at bounding box center [723, 17] width 17 height 6
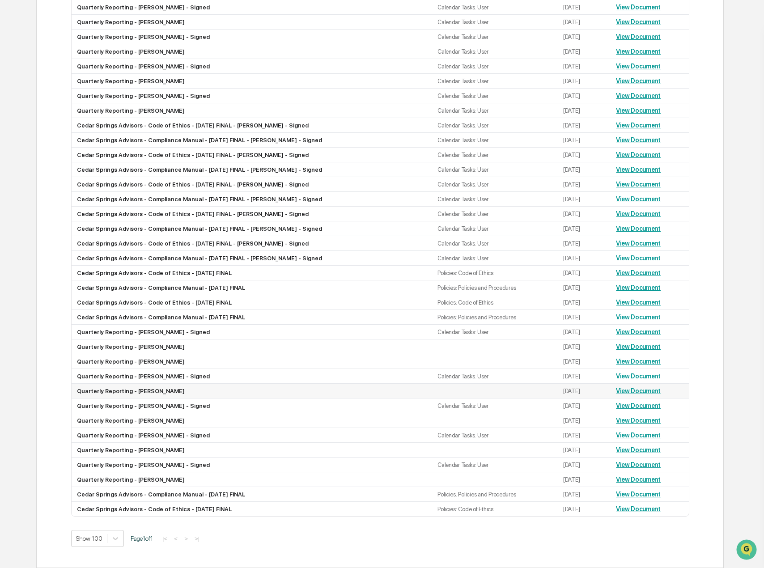
click at [626, 391] on link "View Document" at bounding box center [638, 390] width 45 height 7
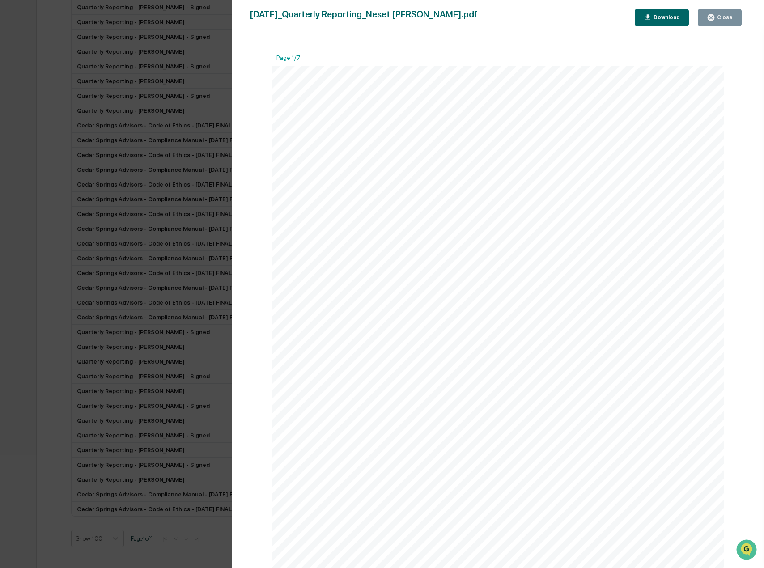
click at [721, 17] on div "Close" at bounding box center [723, 17] width 17 height 6
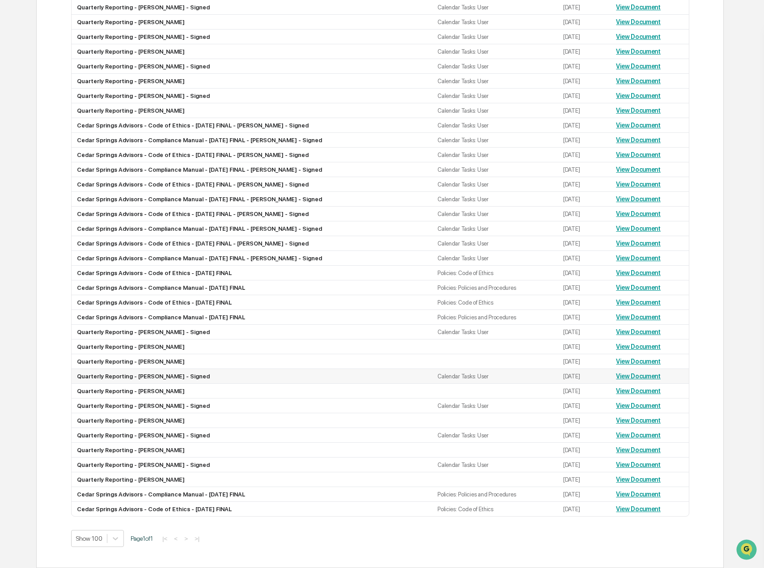
click at [645, 374] on link "View Document" at bounding box center [638, 376] width 45 height 7
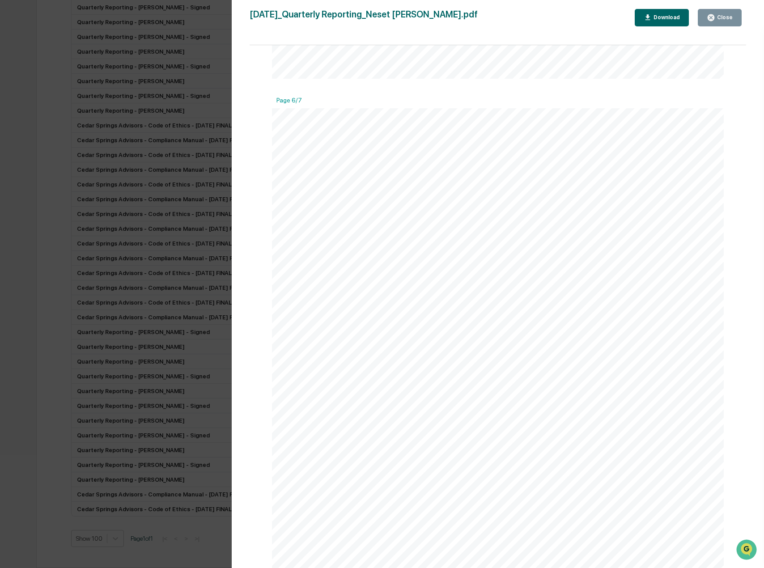
scroll to position [3287, 0]
click at [723, 21] on div "Close" at bounding box center [720, 17] width 26 height 9
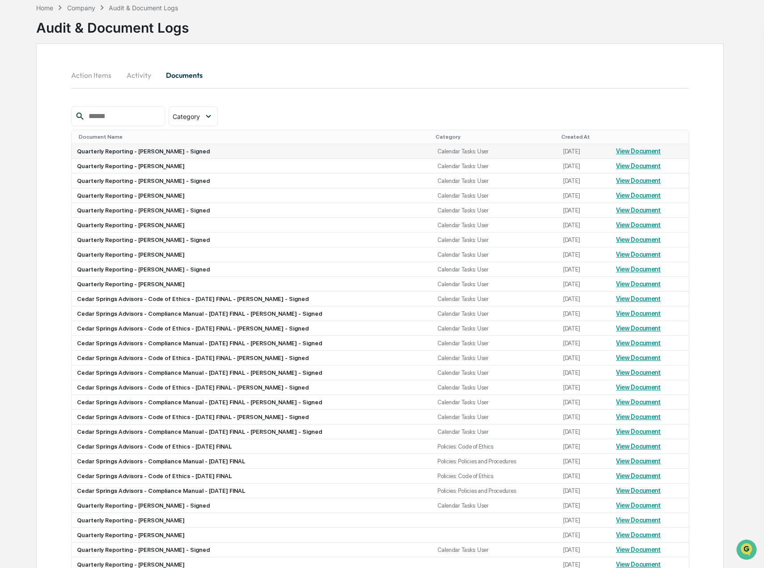
scroll to position [38, 0]
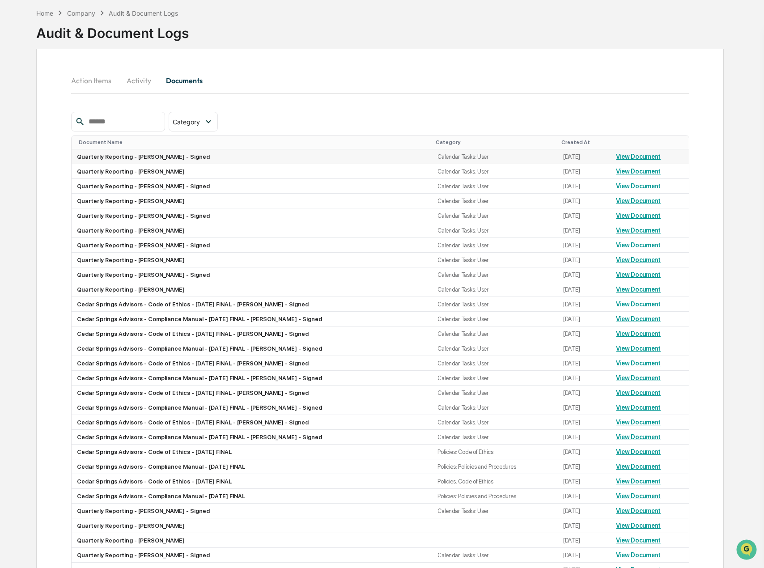
click at [649, 157] on link "View Document" at bounding box center [638, 156] width 45 height 7
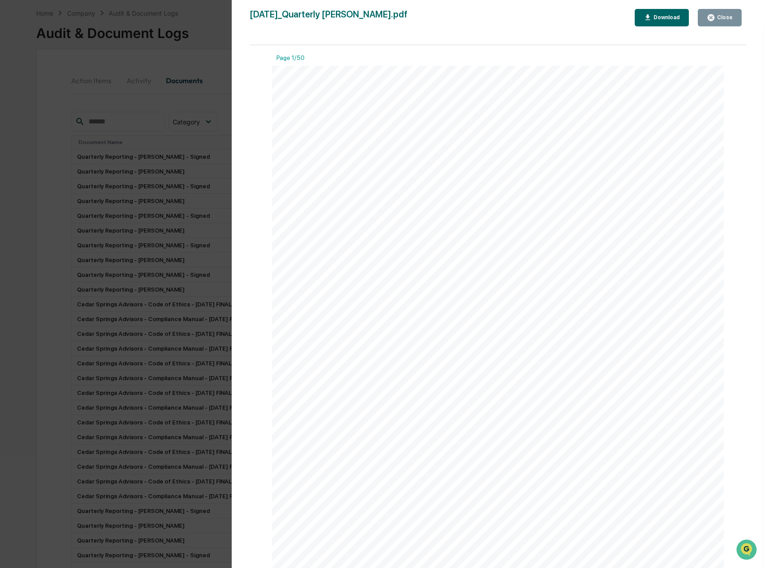
click at [665, 15] on div "Download" at bounding box center [666, 17] width 28 height 6
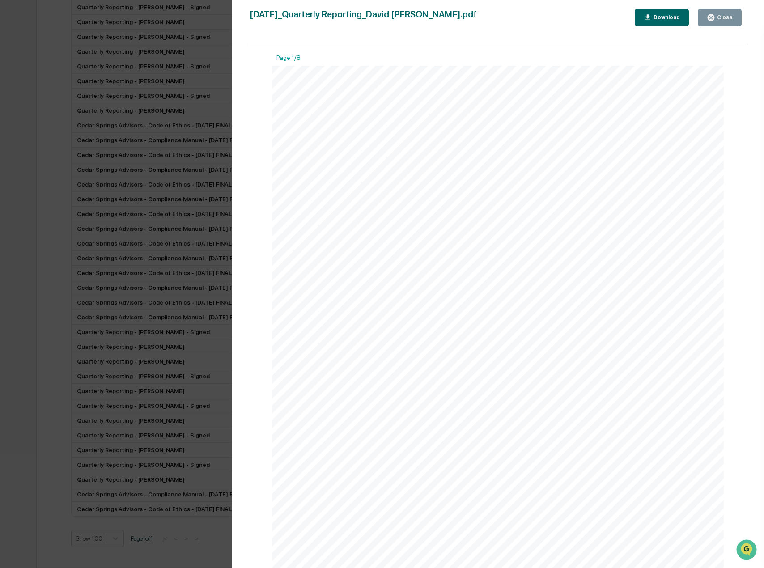
click at [200, 418] on div "Version History [DATE] 07:26 PM [PERSON_NAME] [DATE]_Quarterly Reporting_David …" at bounding box center [382, 284] width 764 height 568
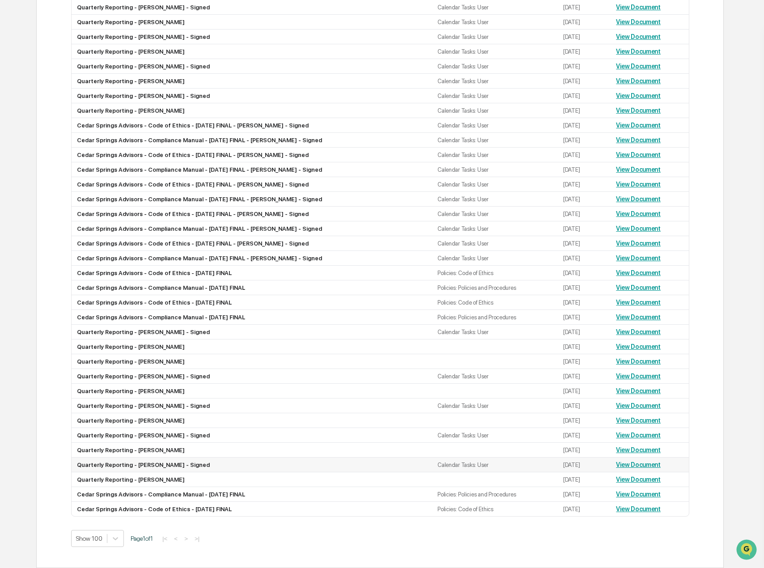
click at [627, 466] on link "View Document" at bounding box center [638, 464] width 45 height 7
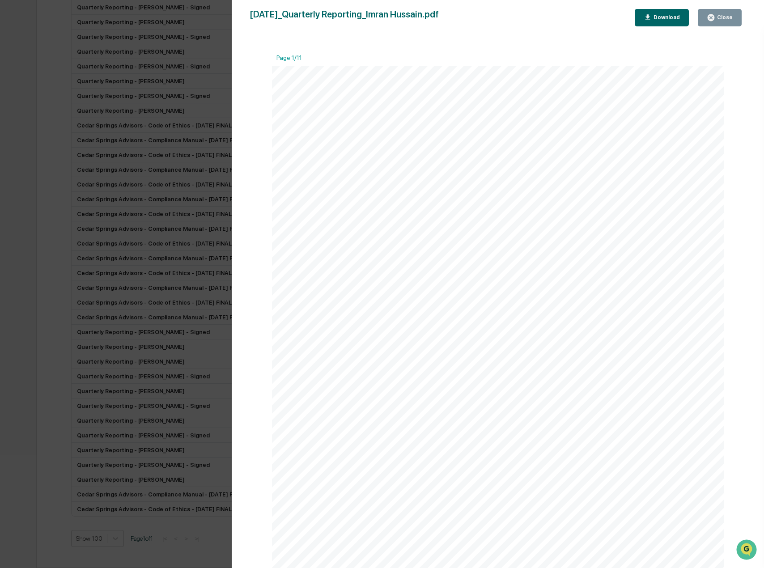
click at [666, 21] on div "Download" at bounding box center [662, 17] width 37 height 9
click at [208, 430] on div "Version History [DATE] 07:17 PM [PERSON_NAME] [DATE]_Quarterly Reporting_Imran …" at bounding box center [382, 284] width 764 height 568
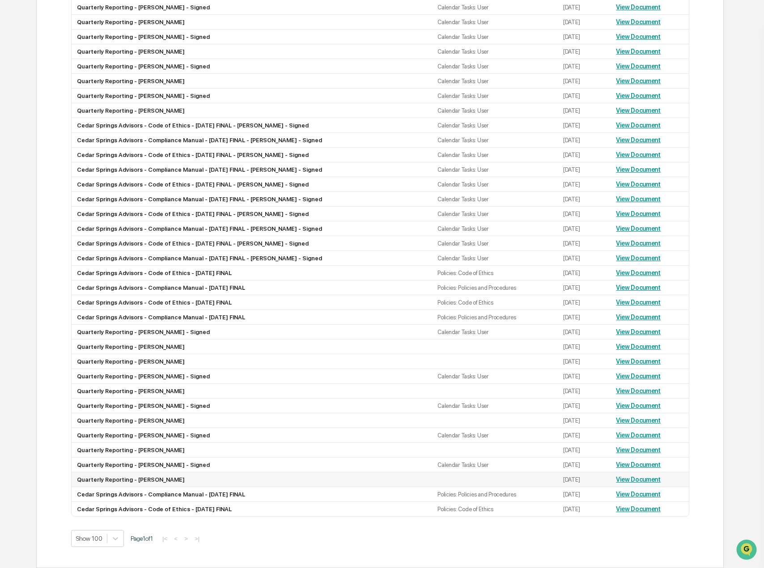
click at [637, 478] on link "View Document" at bounding box center [638, 479] width 45 height 7
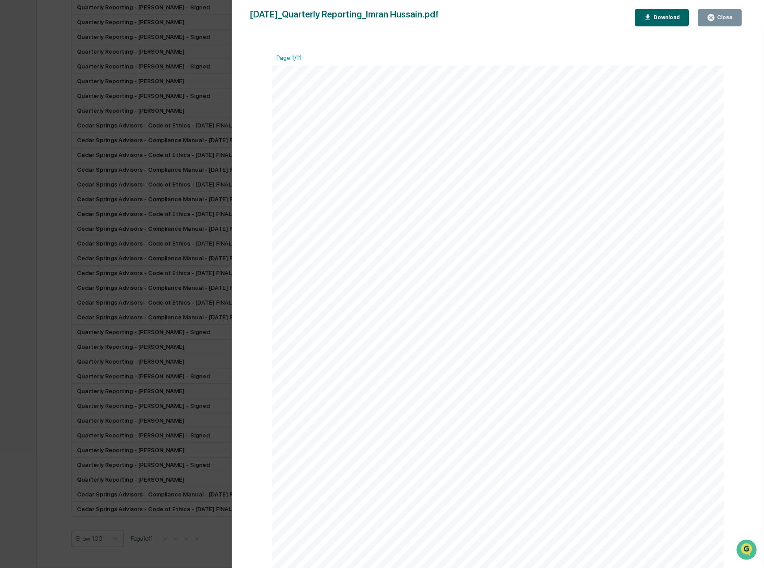
click at [672, 22] on button "Download" at bounding box center [662, 17] width 55 height 17
